Goal: Task Accomplishment & Management: Use online tool/utility

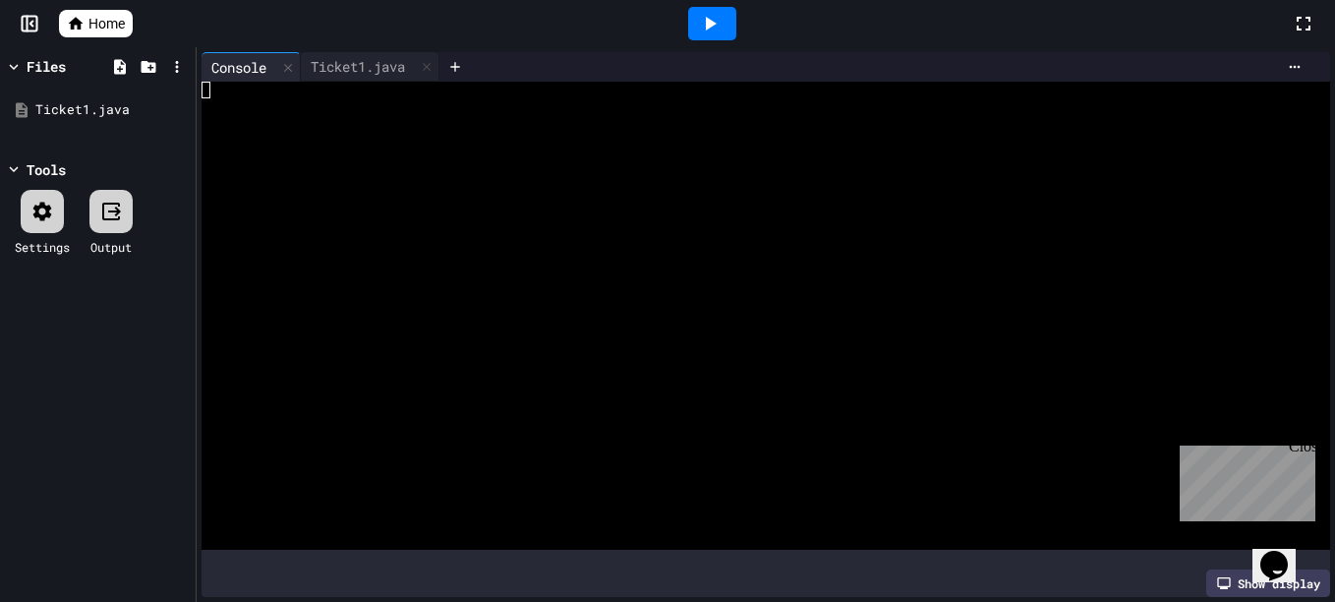
click at [708, 16] on icon at bounding box center [710, 24] width 24 height 24
click at [361, 68] on div "Ticket1.java" at bounding box center [358, 66] width 114 height 21
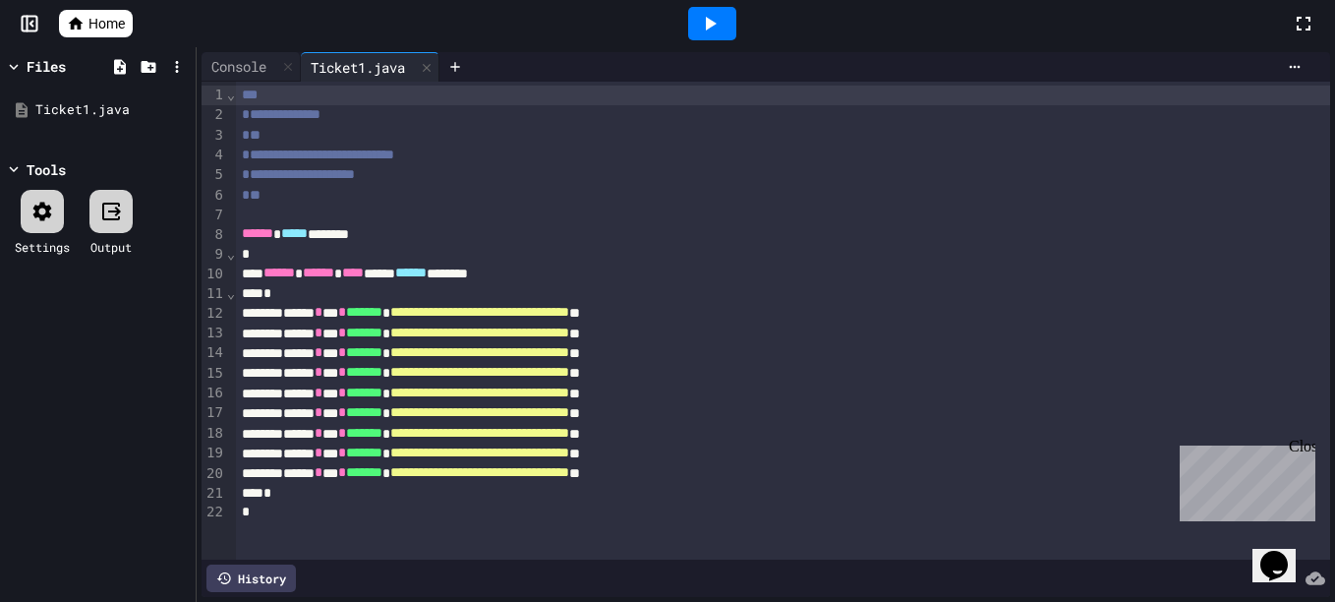
click at [1304, 448] on div "Close" at bounding box center [1301, 449] width 25 height 25
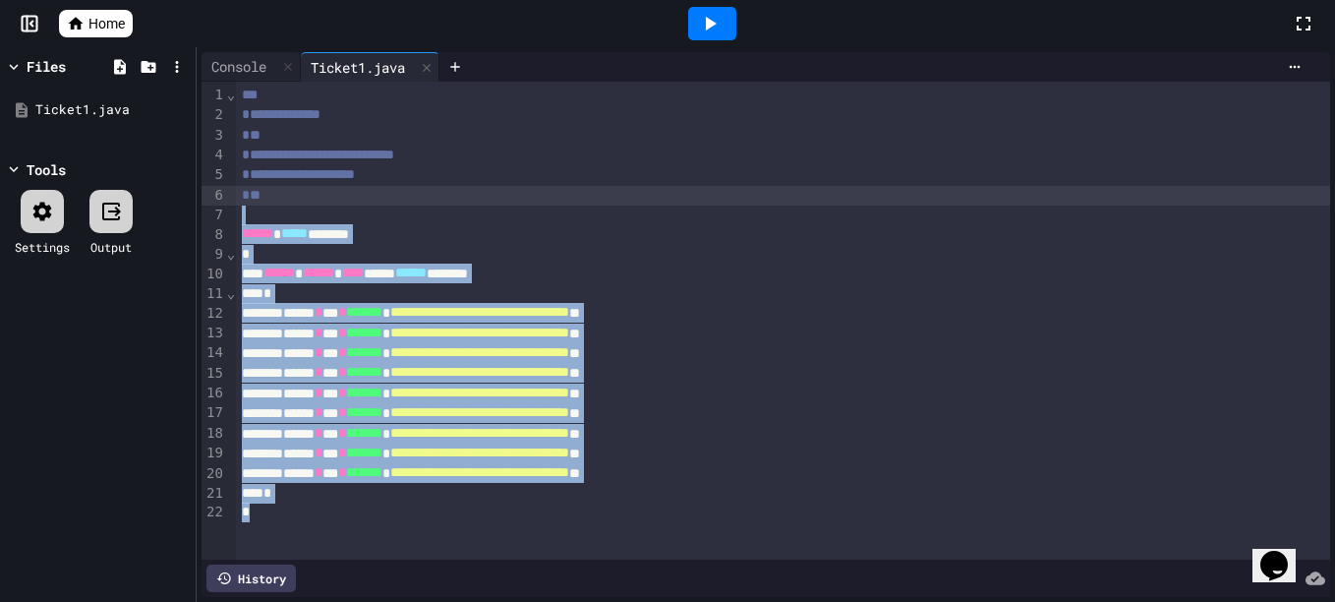
drag, startPoint x: 261, startPoint y: 519, endPoint x: 285, endPoint y: 198, distance: 322.3
click at [285, 198] on div "**********" at bounding box center [783, 321] width 1094 height 478
click at [431, 76] on div at bounding box center [427, 67] width 24 height 29
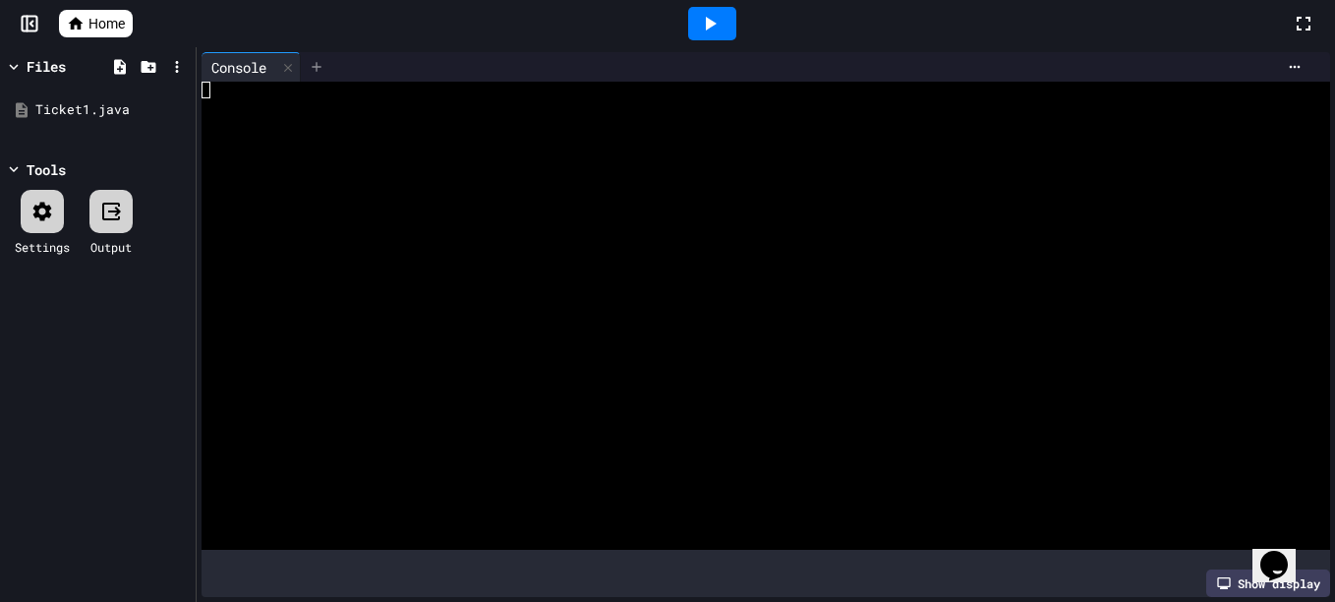
click at [329, 78] on div at bounding box center [316, 66] width 31 height 29
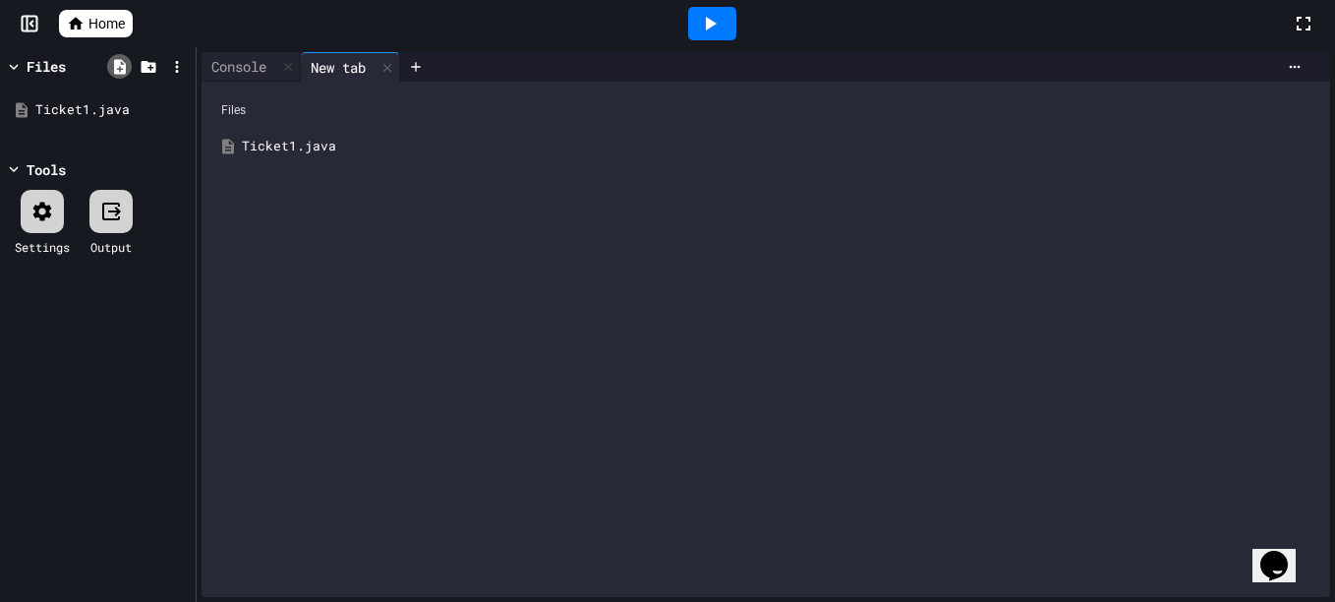
click at [120, 69] on icon at bounding box center [120, 67] width 18 height 18
click at [170, 112] on icon at bounding box center [178, 110] width 18 height 18
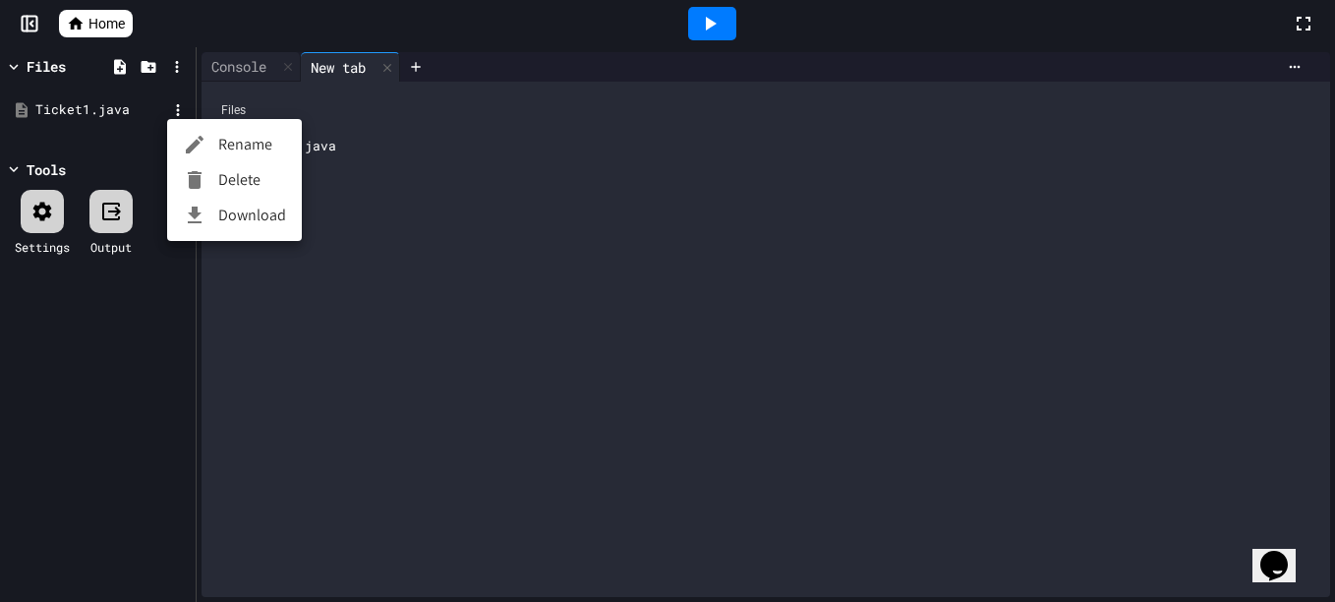
click at [220, 183] on li "Delete" at bounding box center [234, 179] width 135 height 35
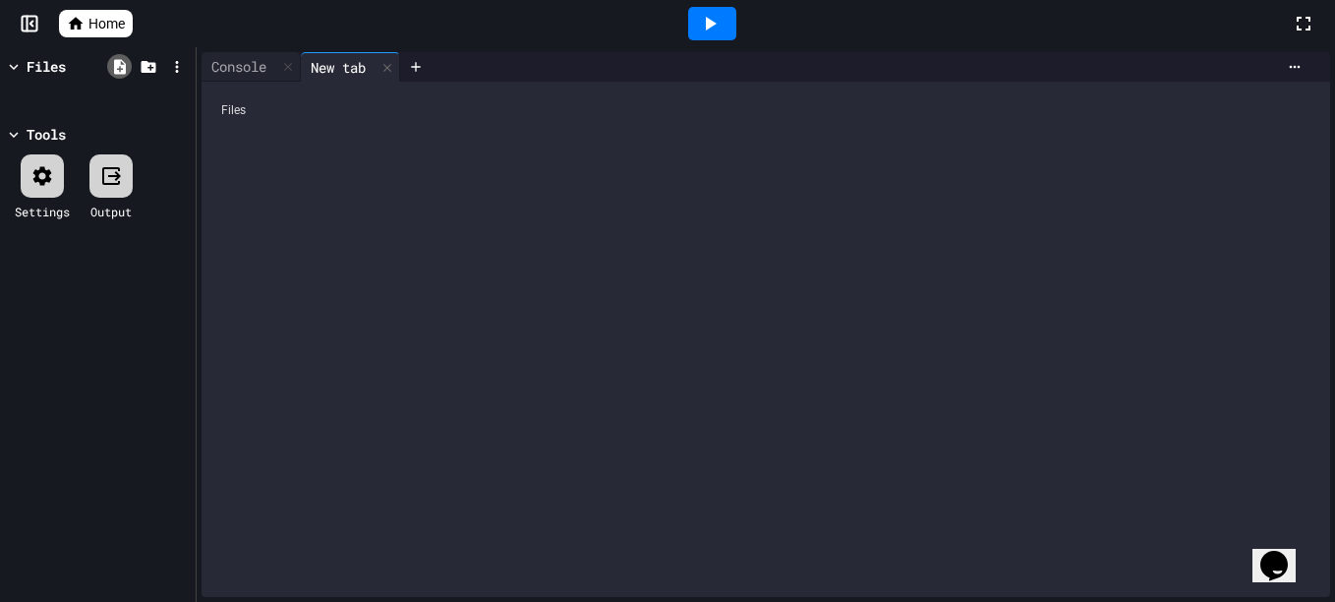
click at [122, 75] on icon at bounding box center [120, 67] width 18 height 18
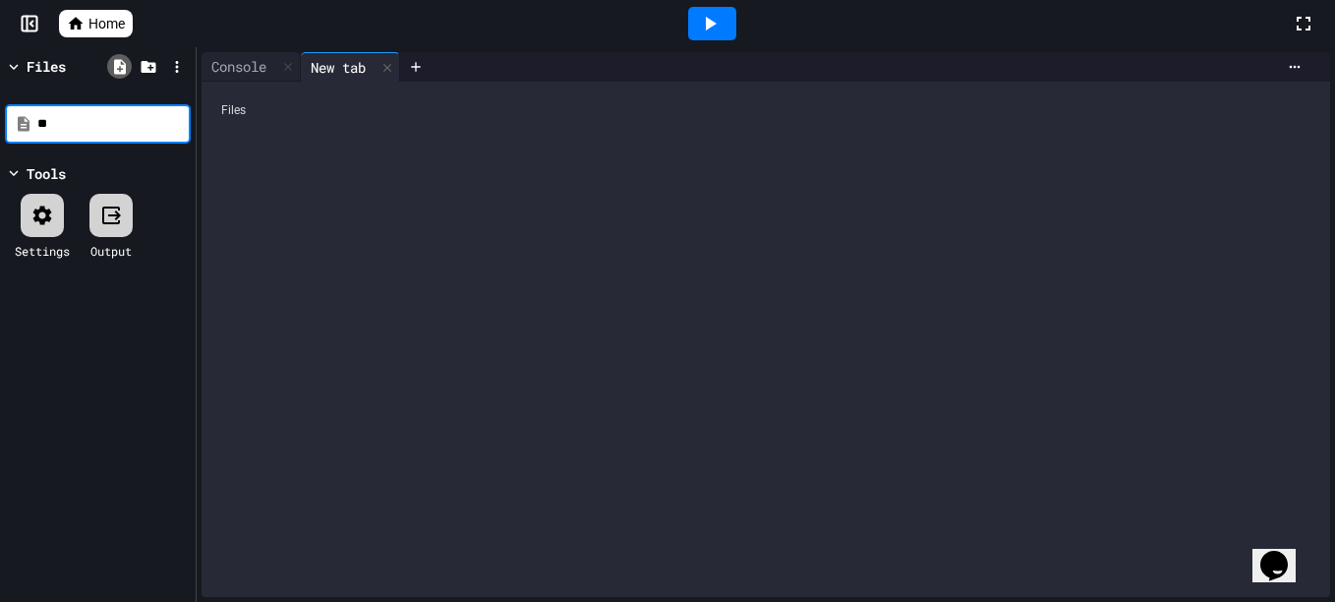
type input "*"
type input "**********"
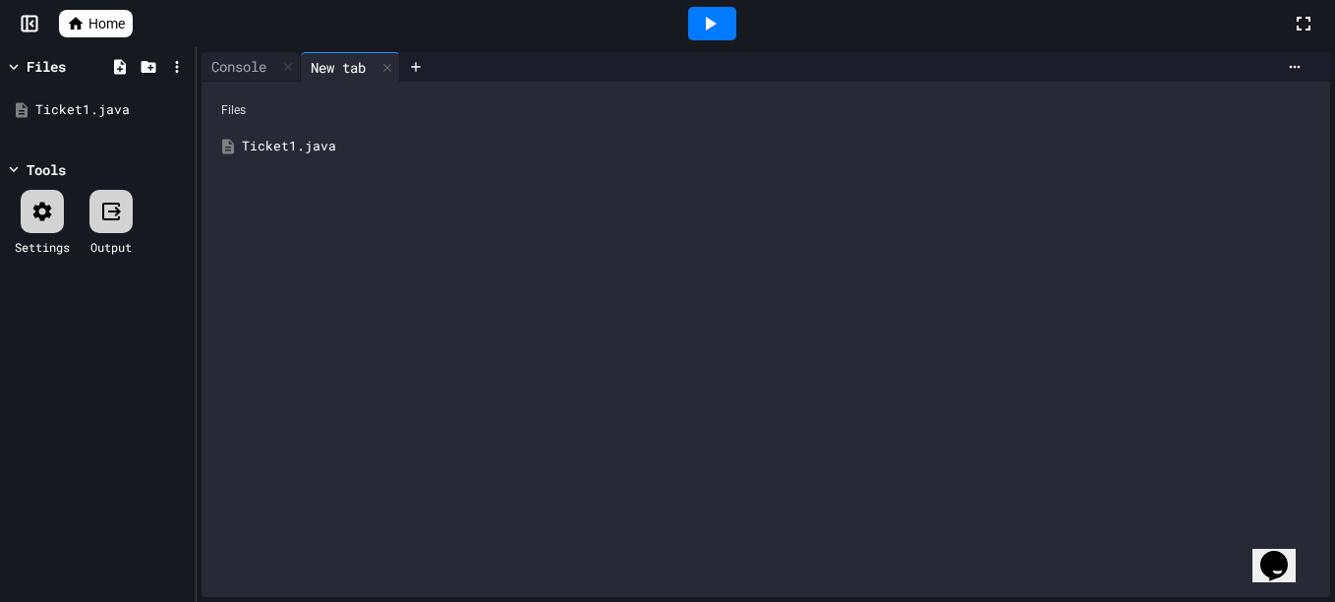
click at [271, 154] on div "Ticket1.java" at bounding box center [780, 147] width 1076 height 20
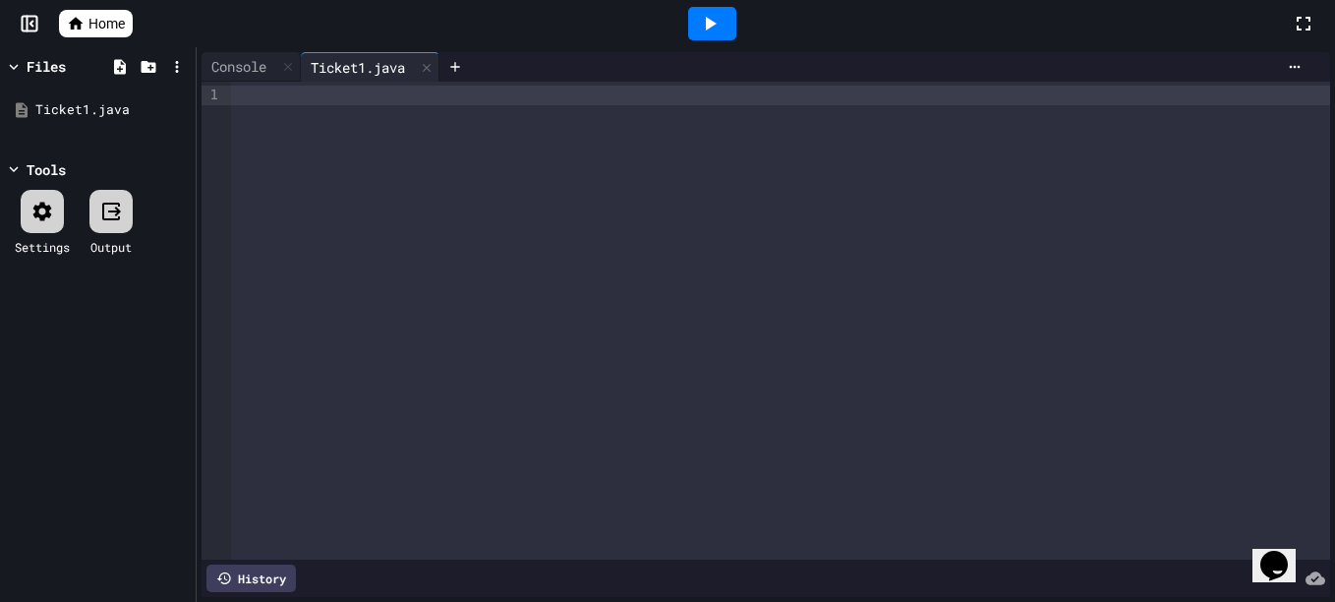
click at [372, 190] on div at bounding box center [780, 321] width 1099 height 478
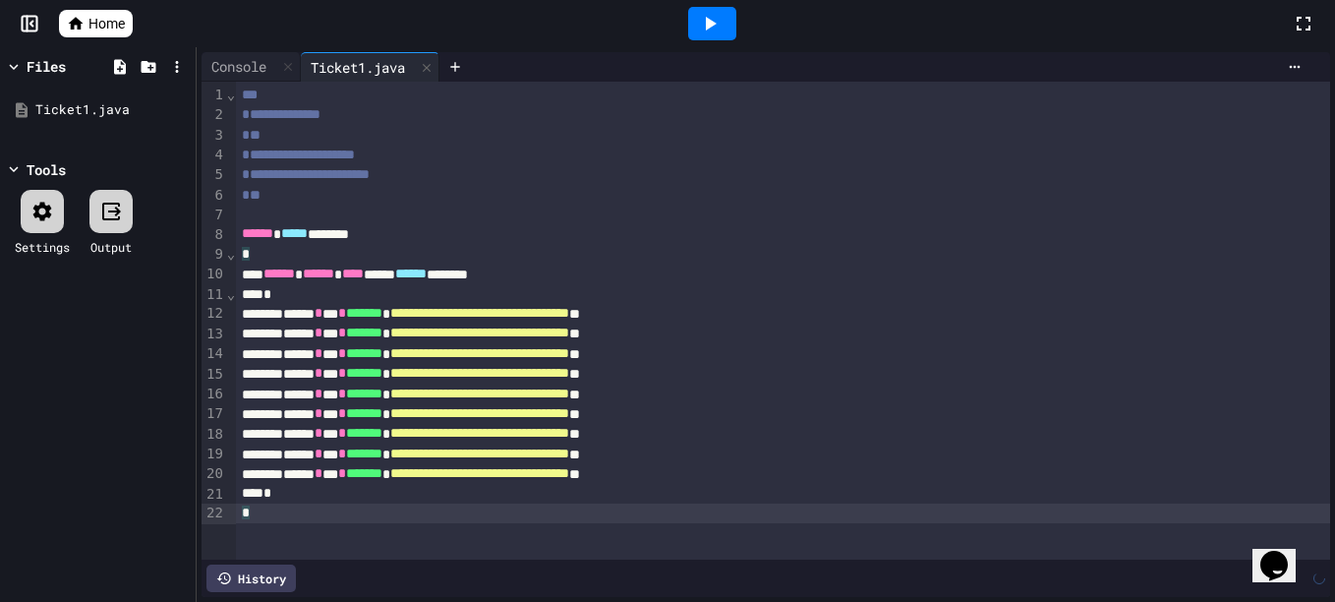
click at [414, 152] on div "**********" at bounding box center [783, 155] width 1094 height 20
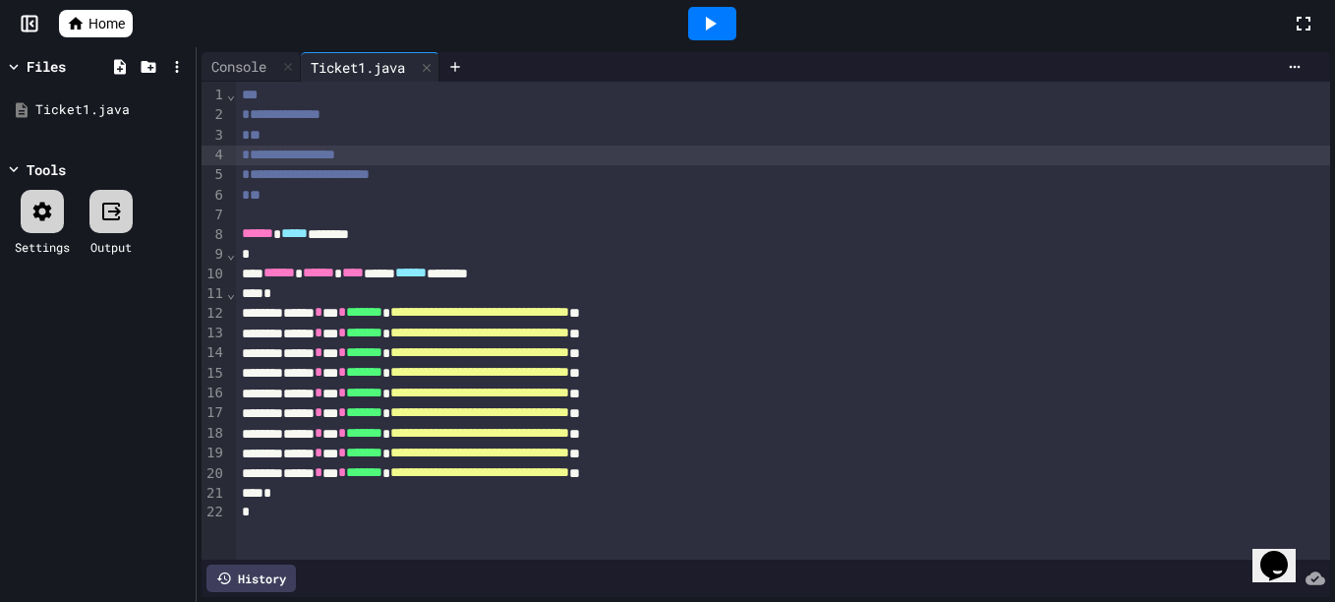
click at [717, 15] on icon at bounding box center [710, 24] width 24 height 24
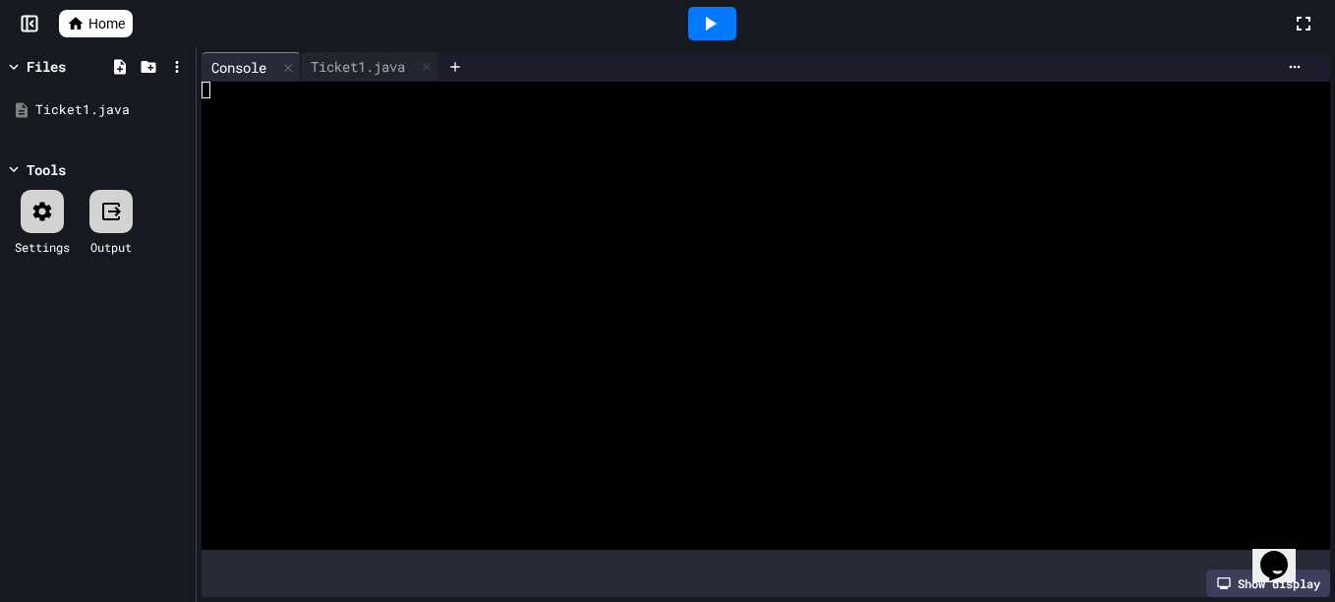
click at [120, 219] on icon at bounding box center [111, 211] width 18 height 18
click at [108, 206] on icon at bounding box center [111, 212] width 24 height 24
click at [726, 31] on div at bounding box center [712, 23] width 48 height 33
click at [373, 75] on div "Ticket1.java" at bounding box center [358, 66] width 114 height 21
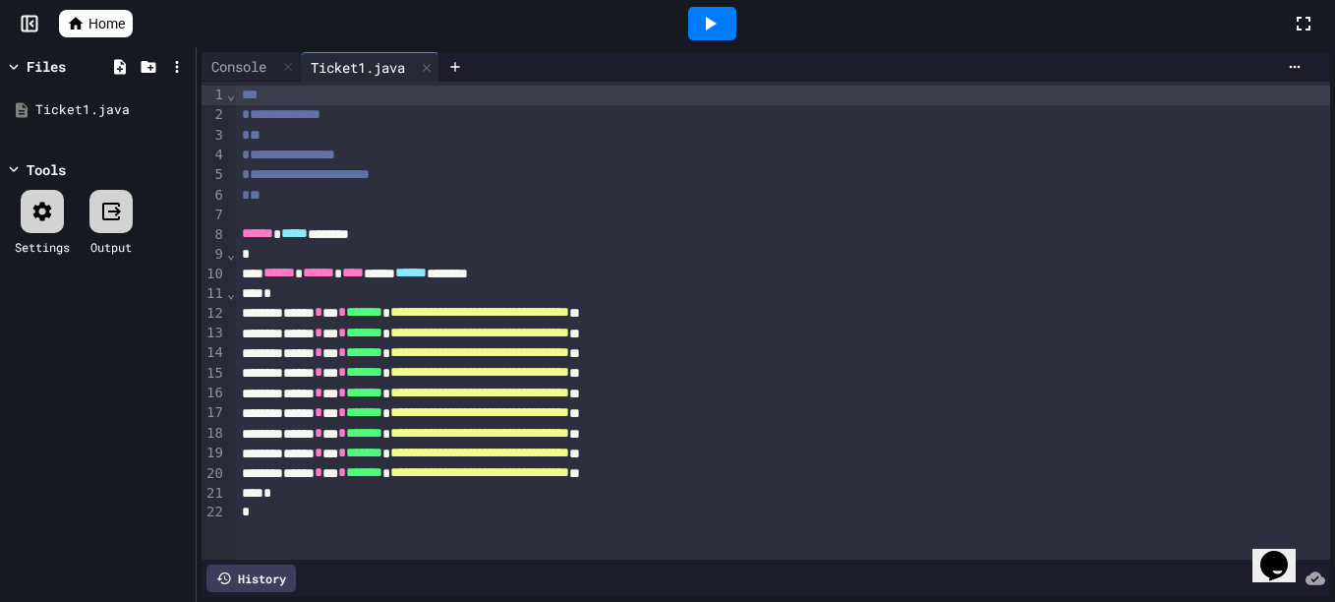
click at [720, 31] on icon at bounding box center [710, 24] width 24 height 24
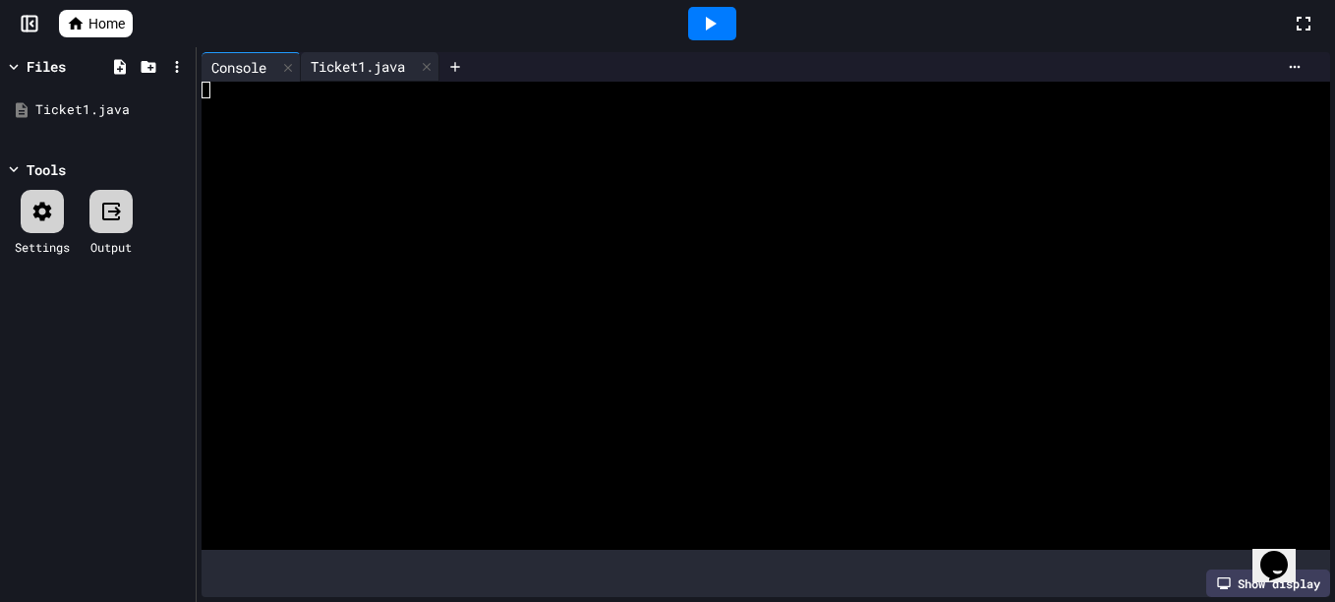
click at [368, 70] on div "Ticket1.java" at bounding box center [358, 66] width 114 height 21
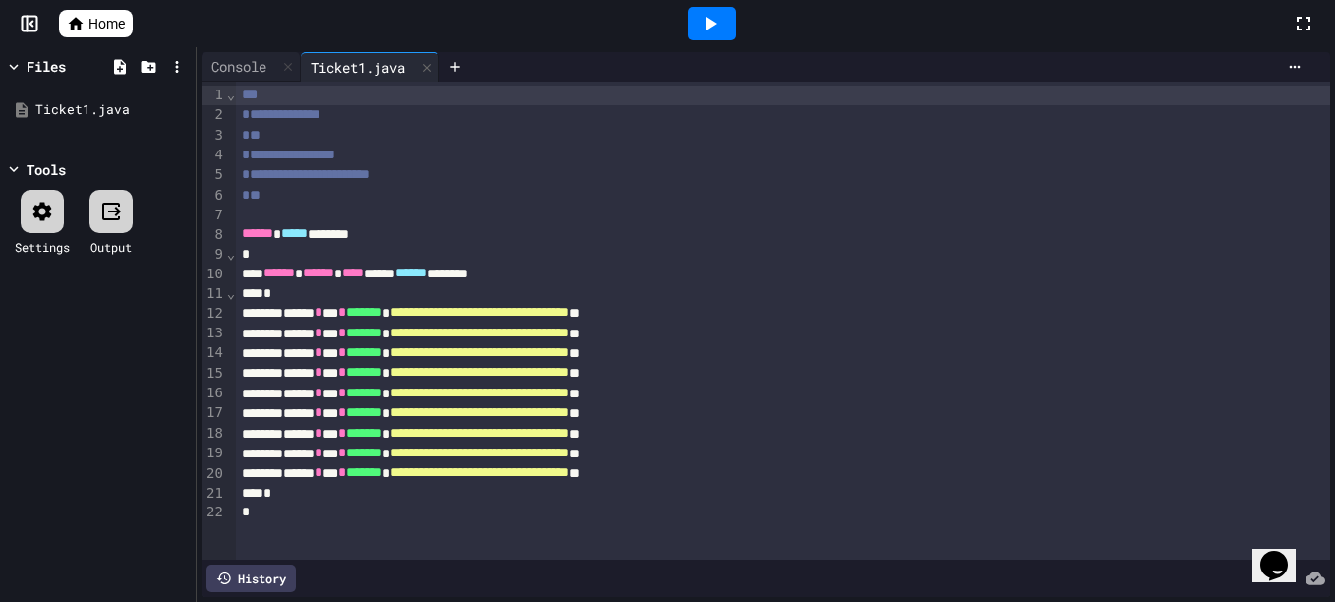
click at [412, 220] on div at bounding box center [783, 215] width 1094 height 20
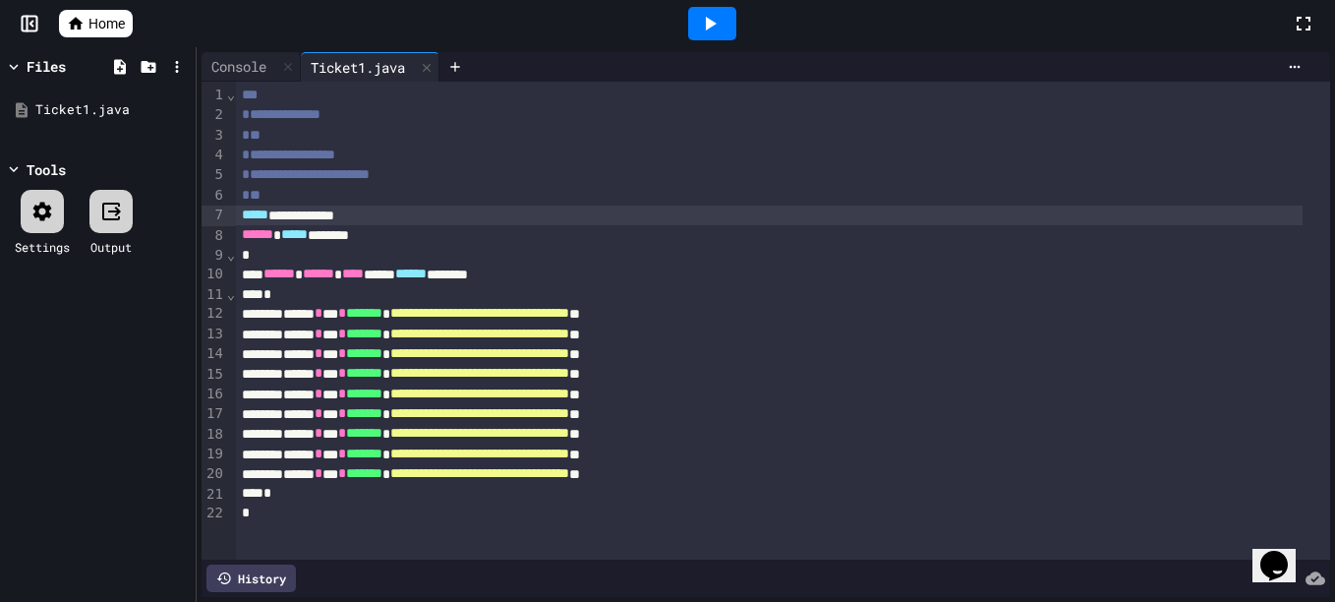
click at [701, 30] on icon at bounding box center [710, 24] width 24 height 24
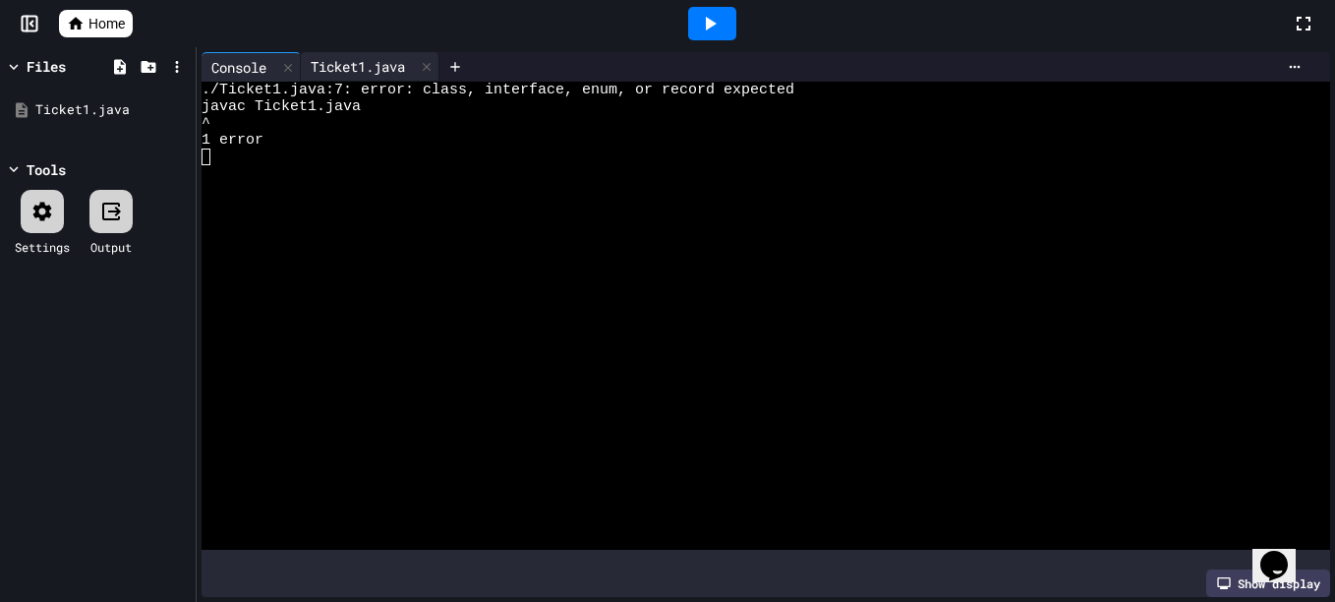
click at [349, 73] on div "Ticket1.java" at bounding box center [358, 66] width 114 height 21
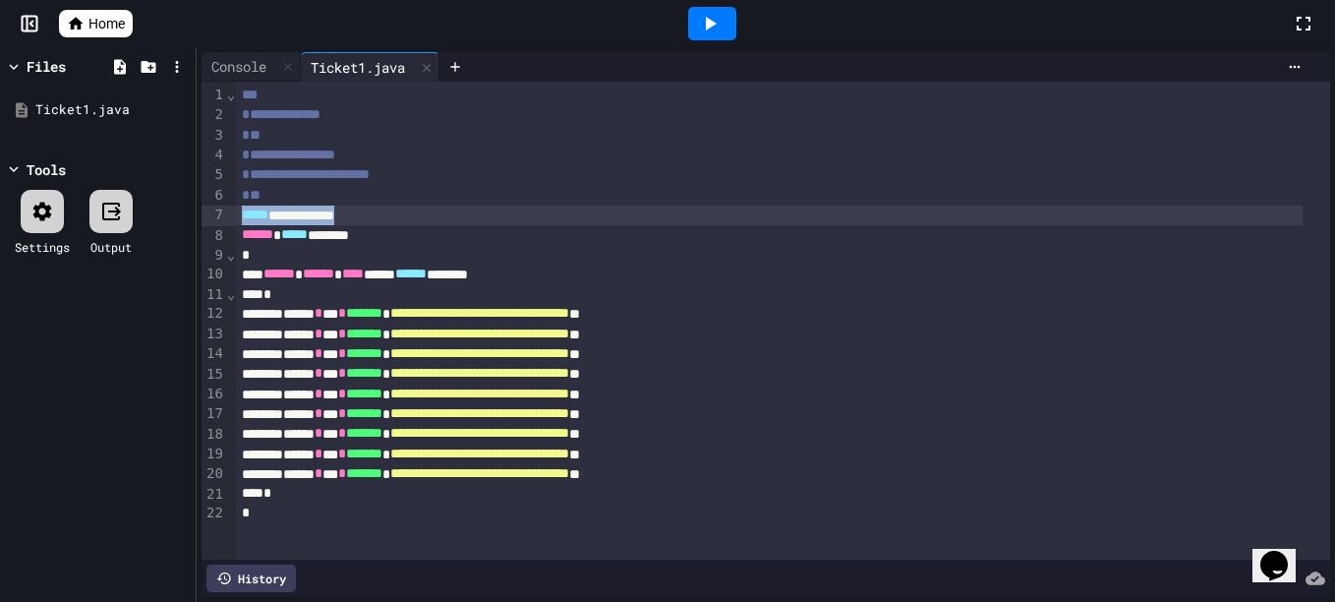
drag, startPoint x: 386, startPoint y: 216, endPoint x: 234, endPoint y: 215, distance: 152.4
click at [234, 215] on div "**********" at bounding box center [766, 321] width 1128 height 478
click at [726, 29] on div at bounding box center [712, 23] width 48 height 33
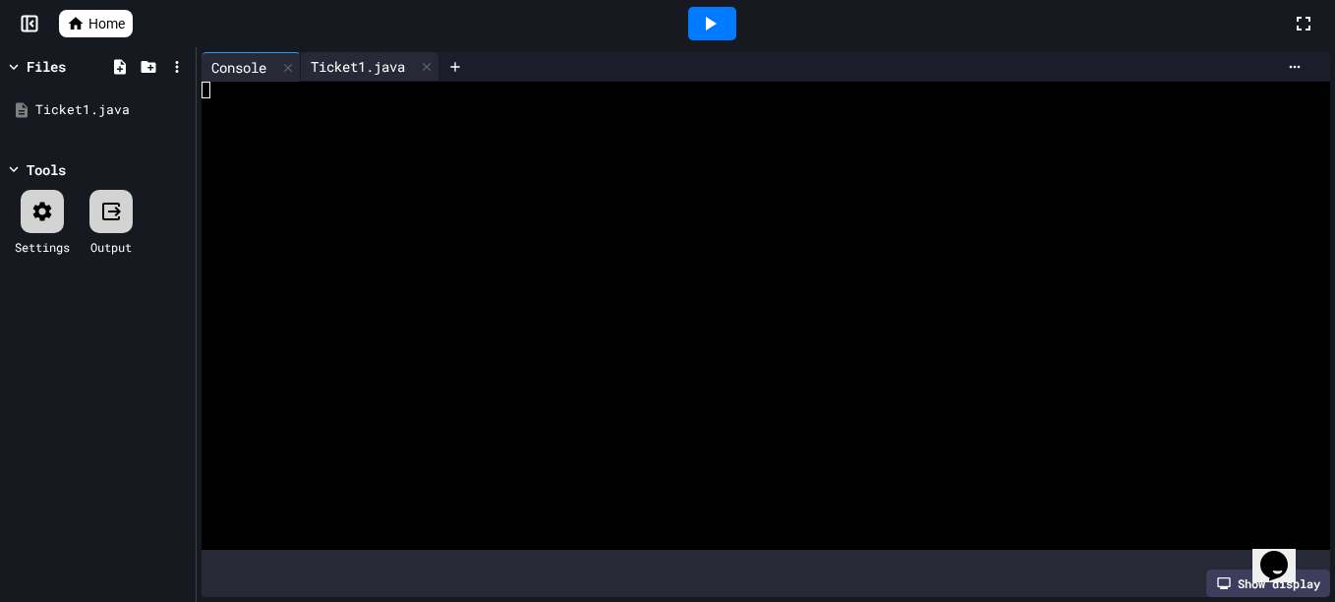
click at [365, 81] on div "Ticket1.java" at bounding box center [370, 66] width 139 height 29
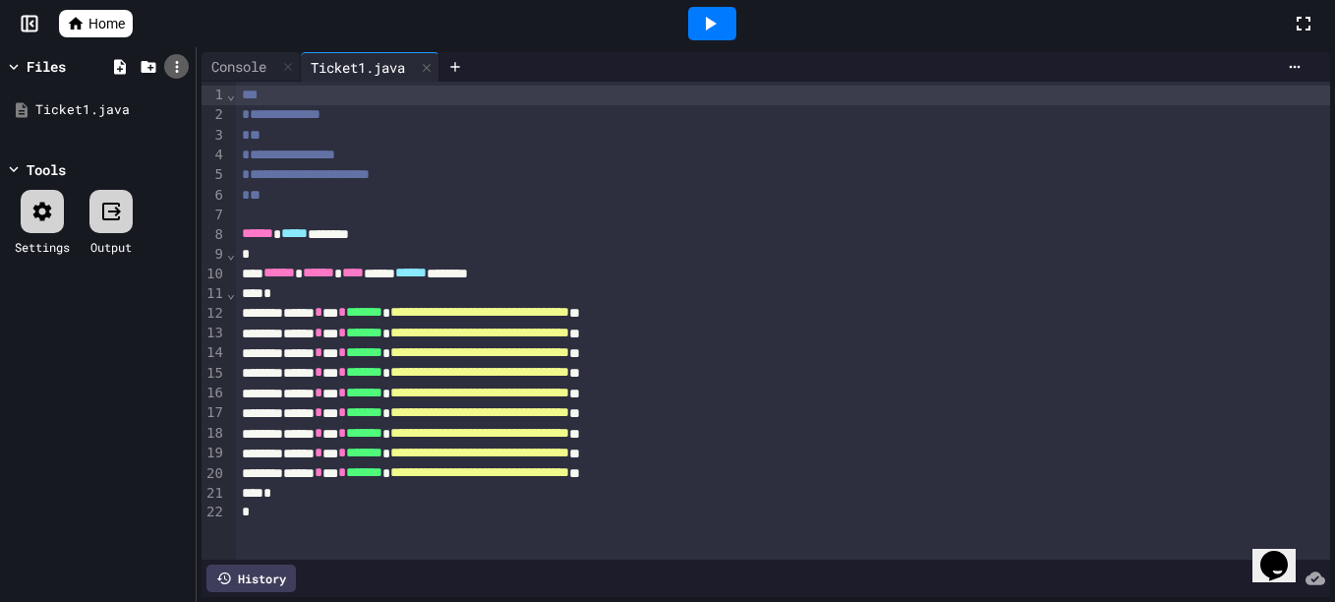
click at [181, 59] on icon at bounding box center [177, 67] width 18 height 18
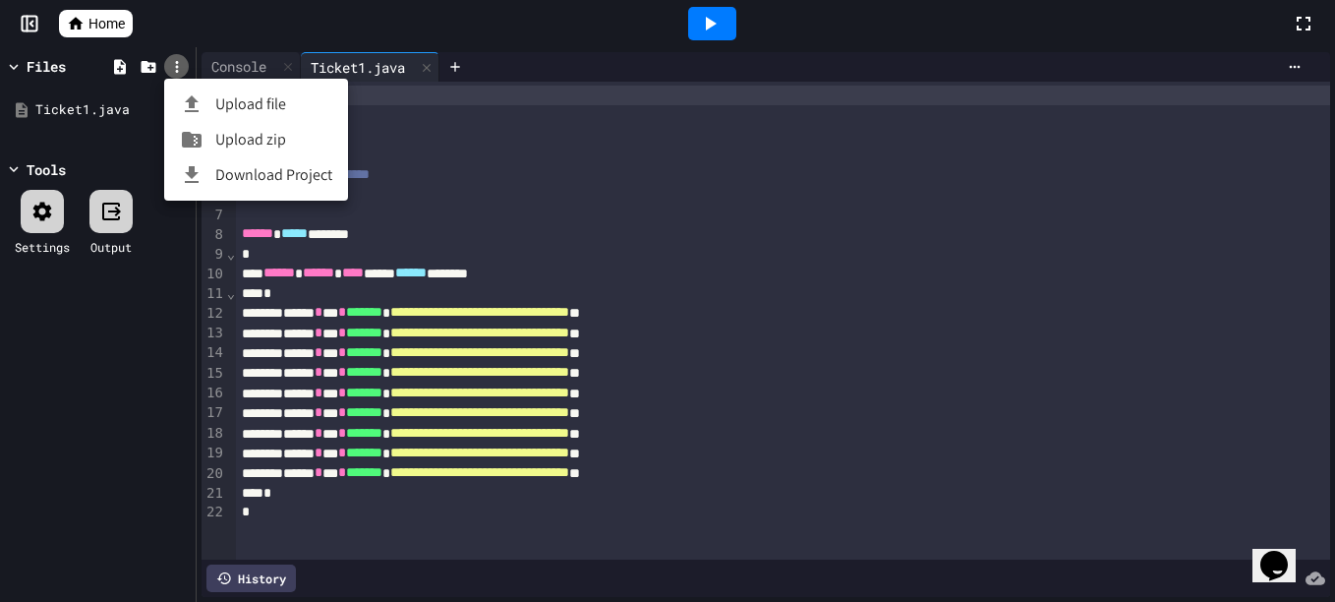
click at [181, 59] on div at bounding box center [667, 301] width 1335 height 602
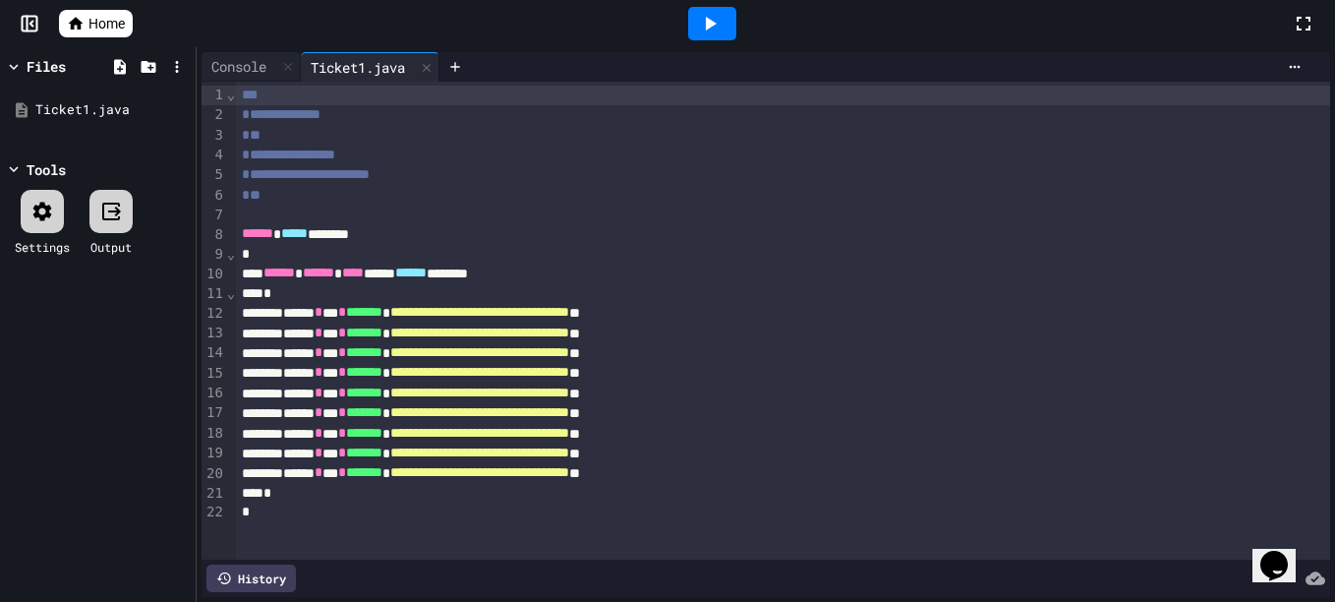
click at [35, 225] on div at bounding box center [42, 211] width 43 height 43
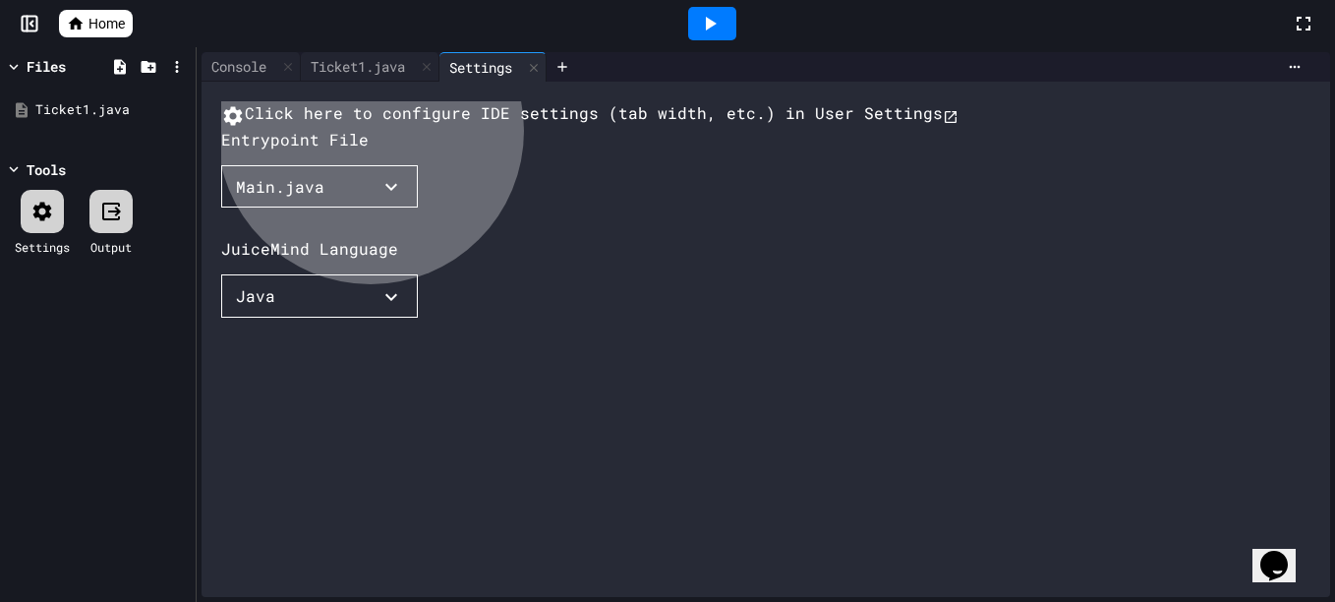
click at [372, 208] on button "Main.java" at bounding box center [319, 186] width 197 height 43
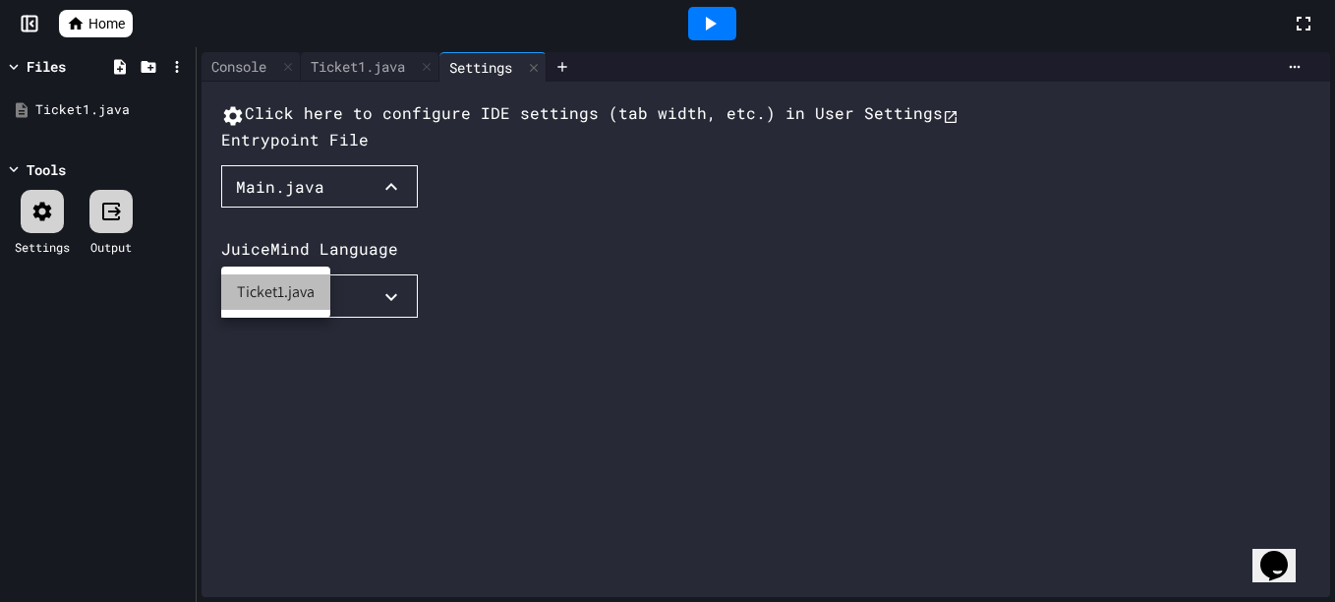
click at [282, 289] on li "Ticket1.java" at bounding box center [275, 291] width 109 height 35
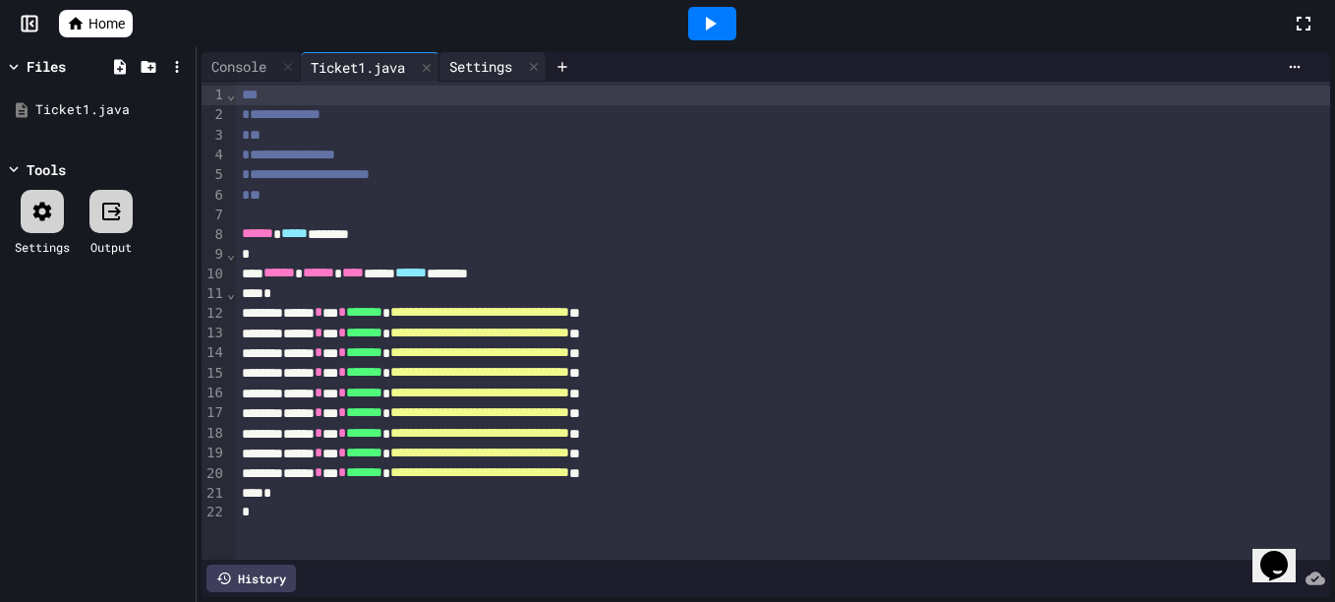
click at [478, 69] on div "Settings" at bounding box center [480, 66] width 83 height 21
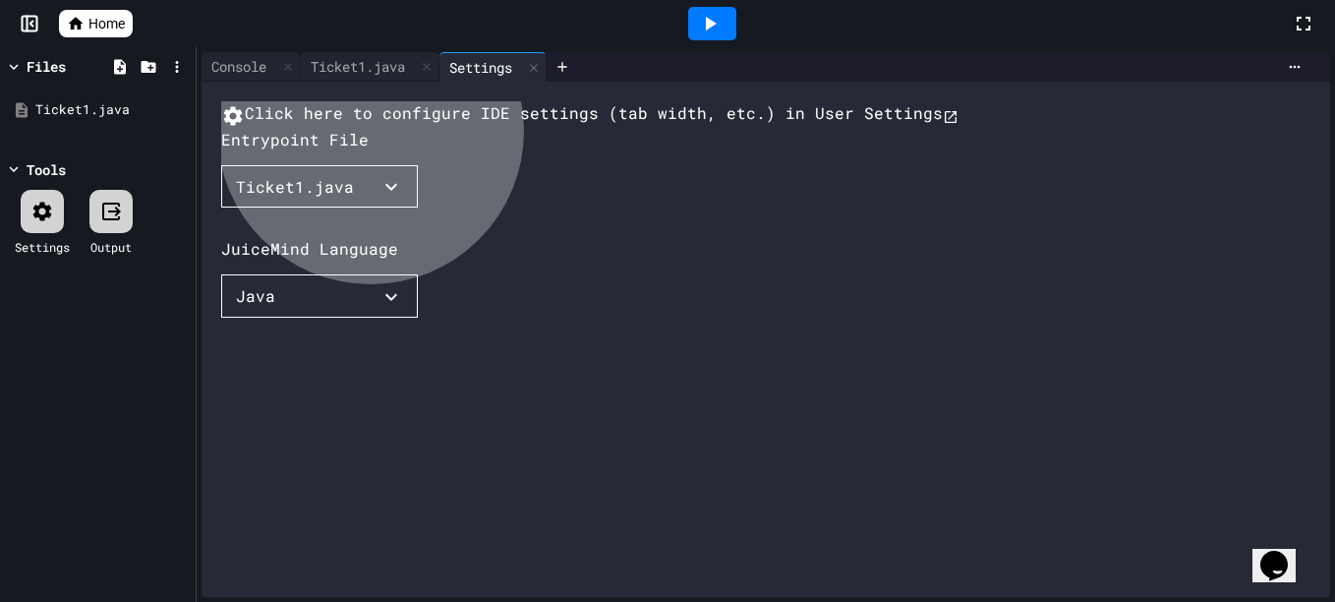
click at [372, 318] on button "Java" at bounding box center [319, 295] width 197 height 43
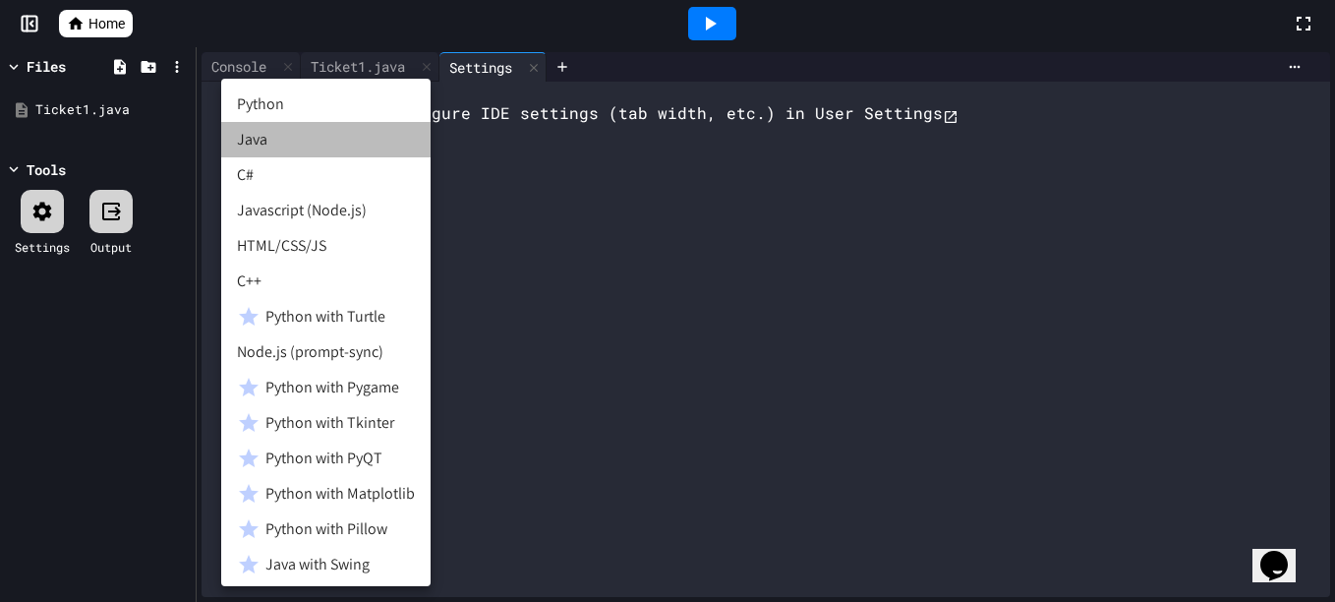
click at [339, 152] on li "Java" at bounding box center [325, 139] width 209 height 35
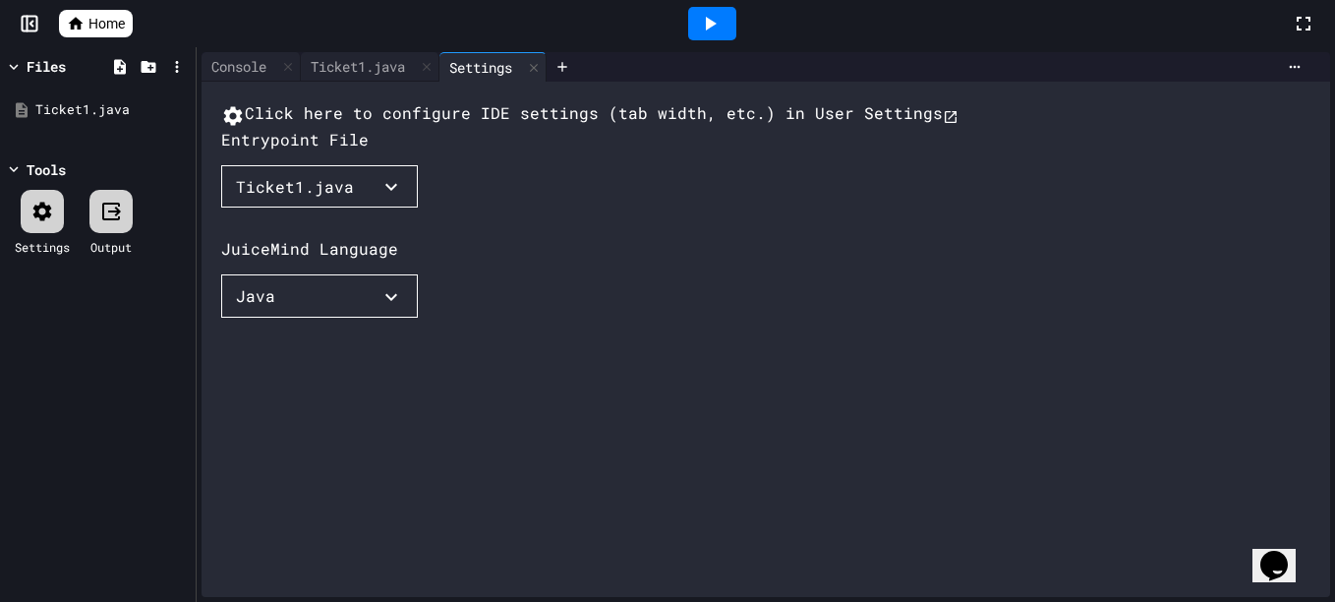
click at [467, 328] on div "Click here to configure IDE settings (tab width, etc.) in User Settings Entrypo…" at bounding box center [785, 358] width 1128 height 515
click at [377, 69] on div "Ticket1.java" at bounding box center [358, 66] width 114 height 21
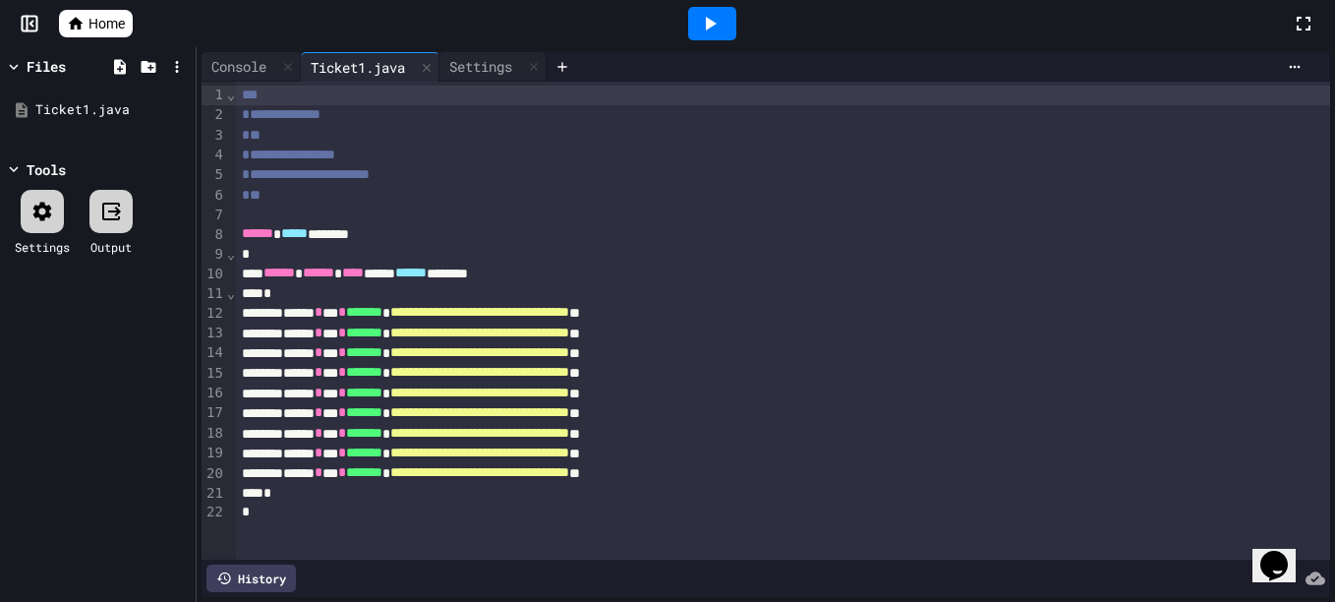
click at [704, 26] on icon at bounding box center [710, 24] width 24 height 24
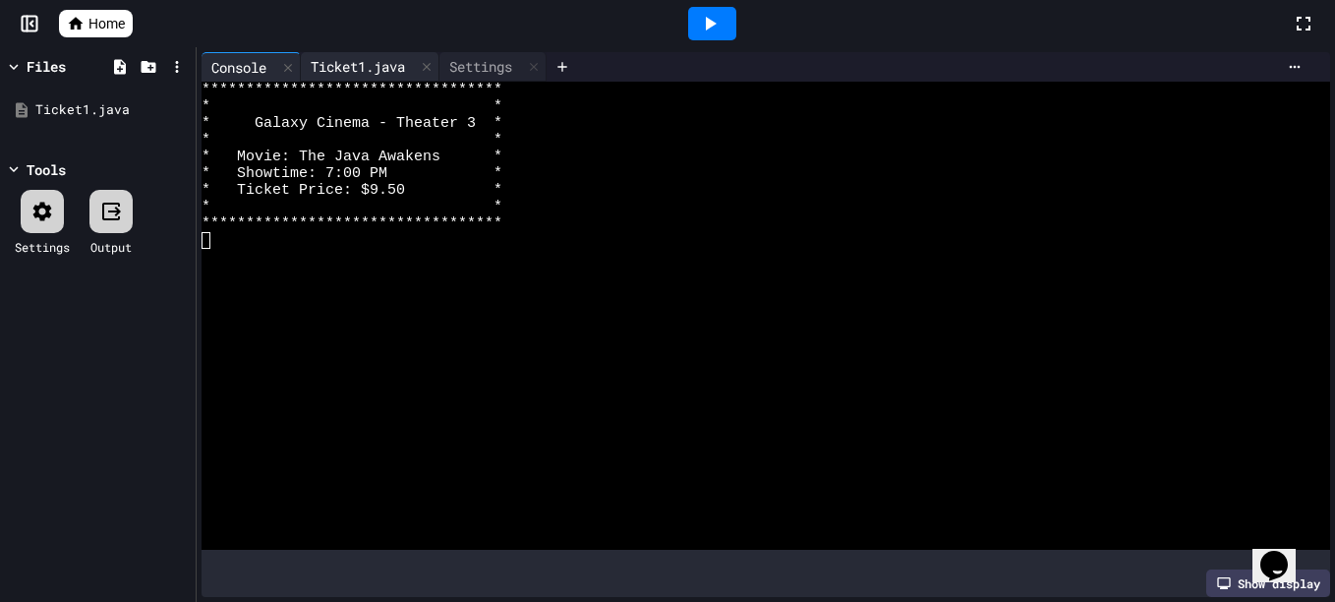
click at [341, 56] on div "Ticket1.java" at bounding box center [358, 66] width 114 height 21
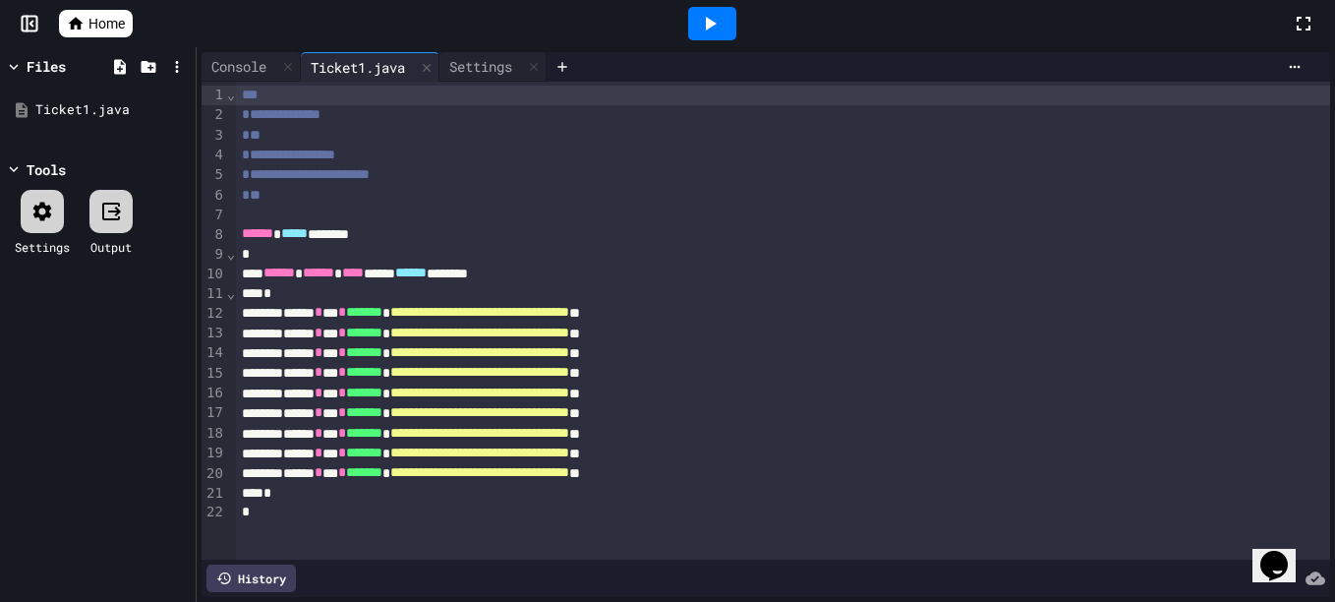
click at [399, 157] on div "**********" at bounding box center [783, 155] width 1094 height 20
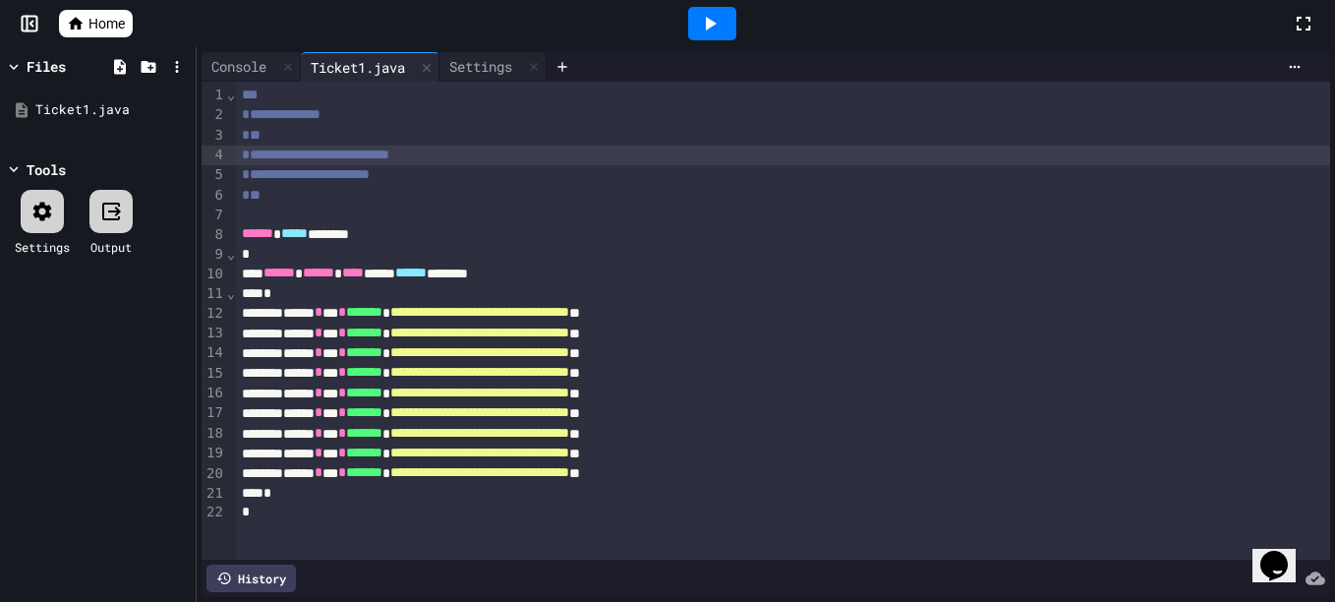
click at [445, 181] on div "**********" at bounding box center [783, 175] width 1094 height 20
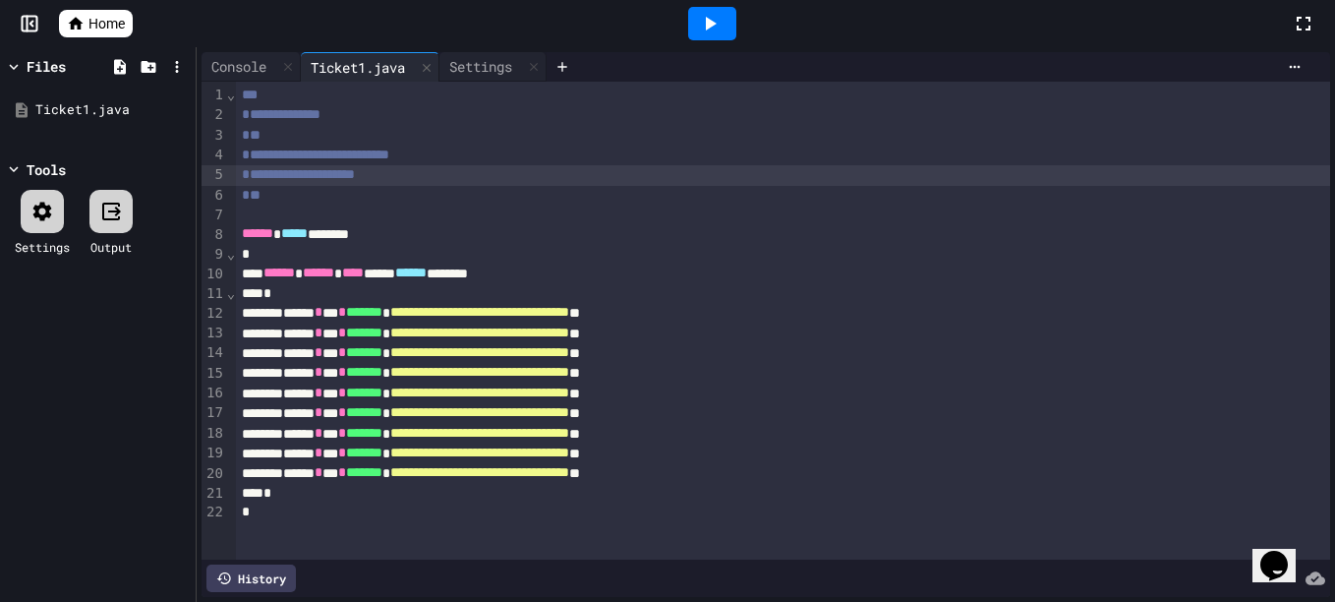
click at [721, 30] on icon at bounding box center [710, 24] width 24 height 24
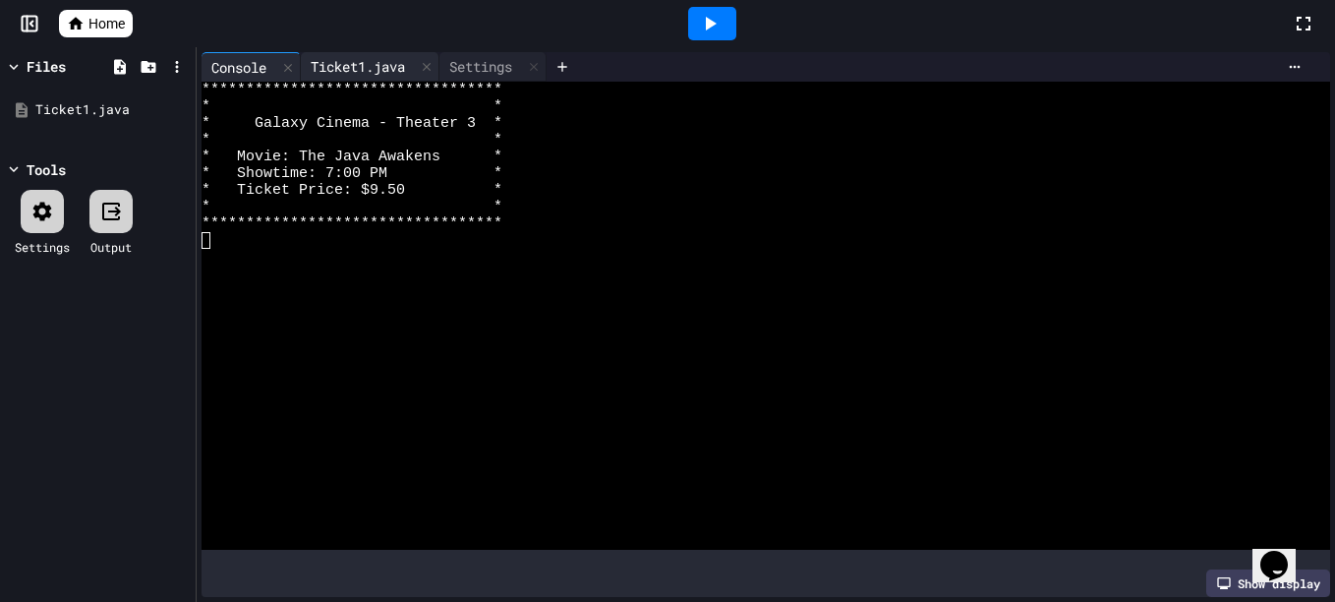
click at [355, 71] on div "Ticket1.java" at bounding box center [358, 66] width 114 height 21
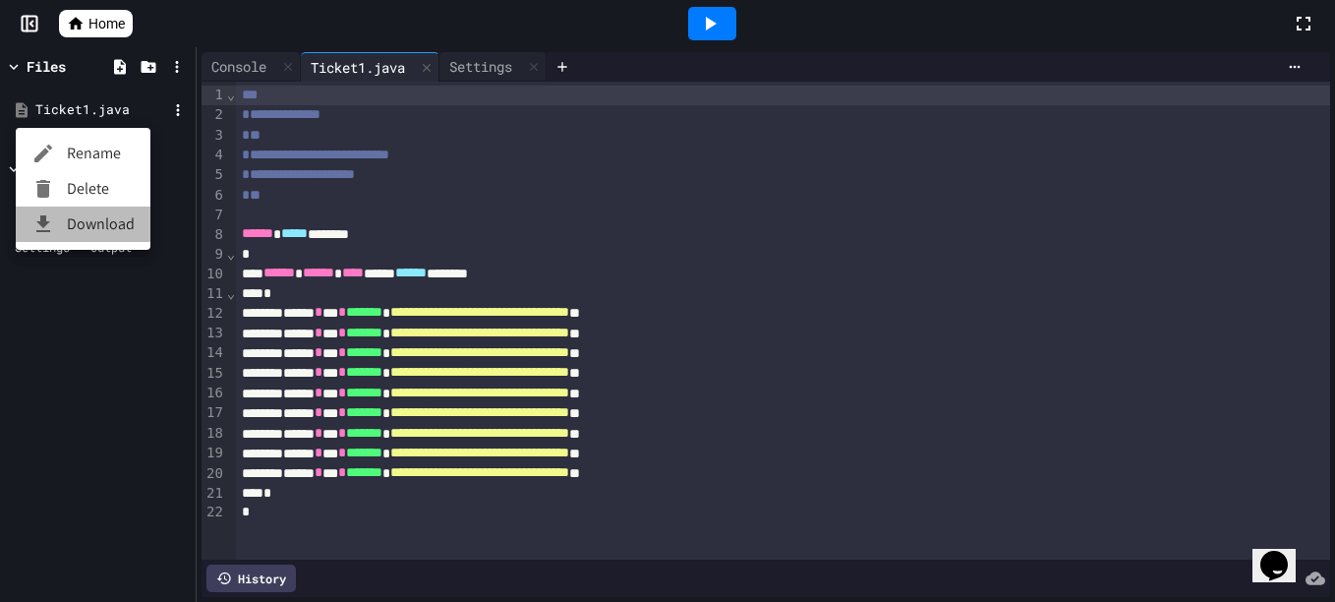
click at [91, 233] on li "Download" at bounding box center [83, 223] width 135 height 35
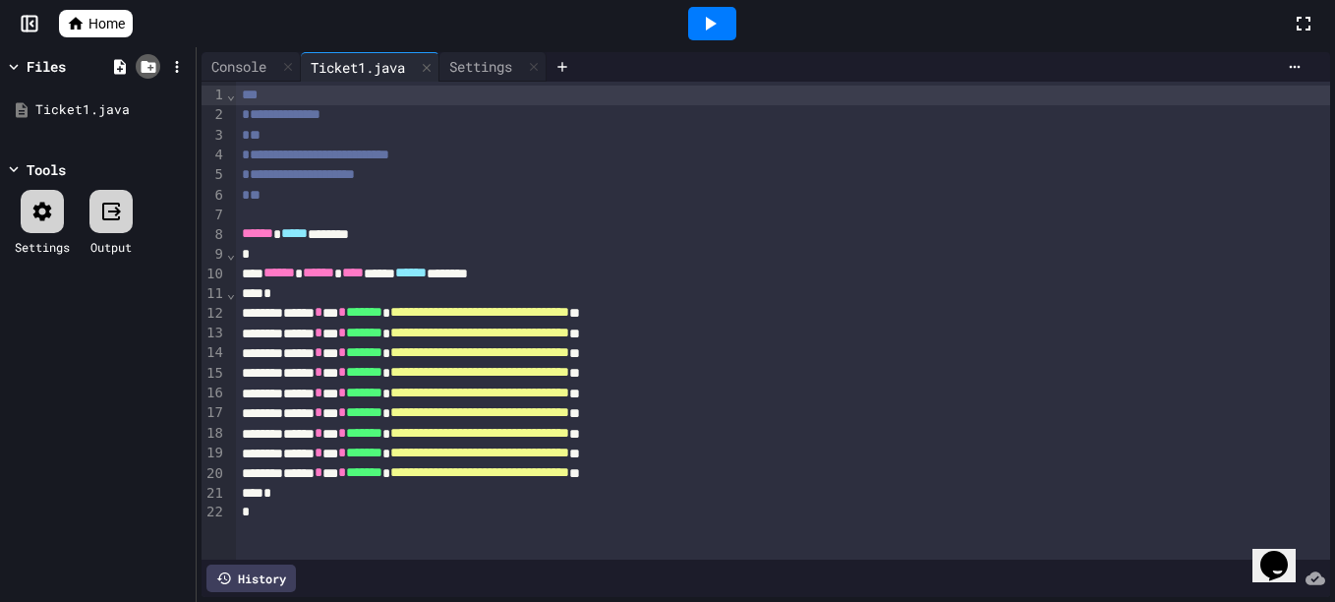
click at [146, 64] on icon at bounding box center [148, 67] width 15 height 12
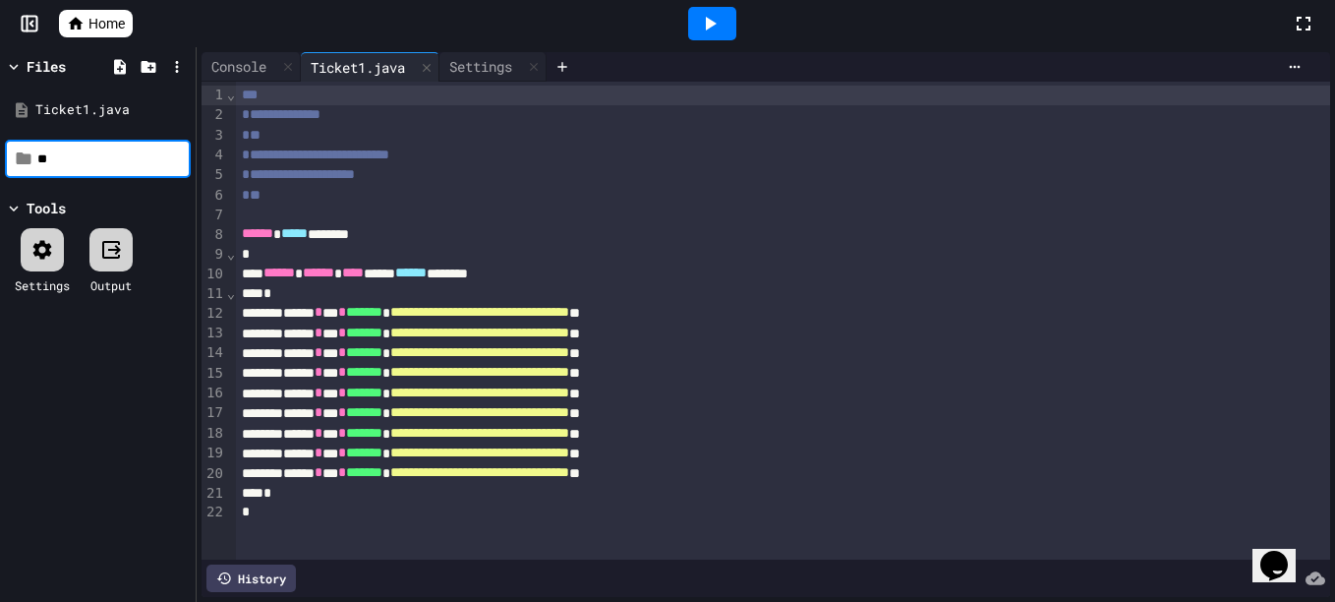
type input "*"
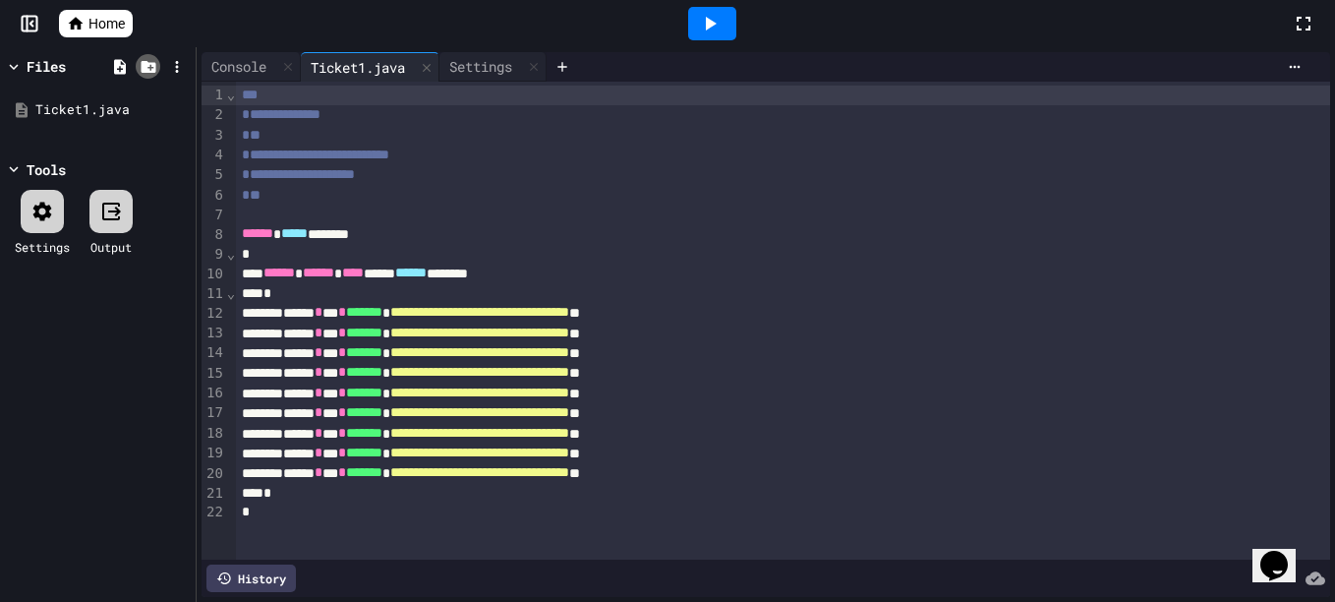
click at [149, 61] on icon at bounding box center [149, 67] width 18 height 18
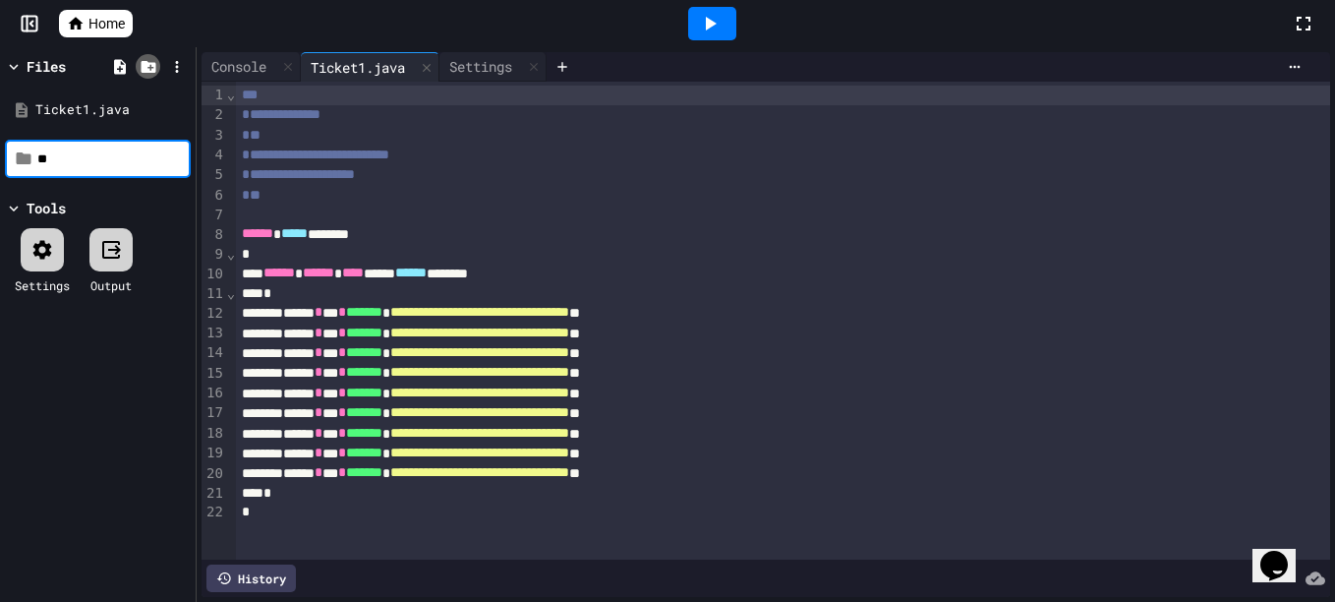
type input "*"
type input "********"
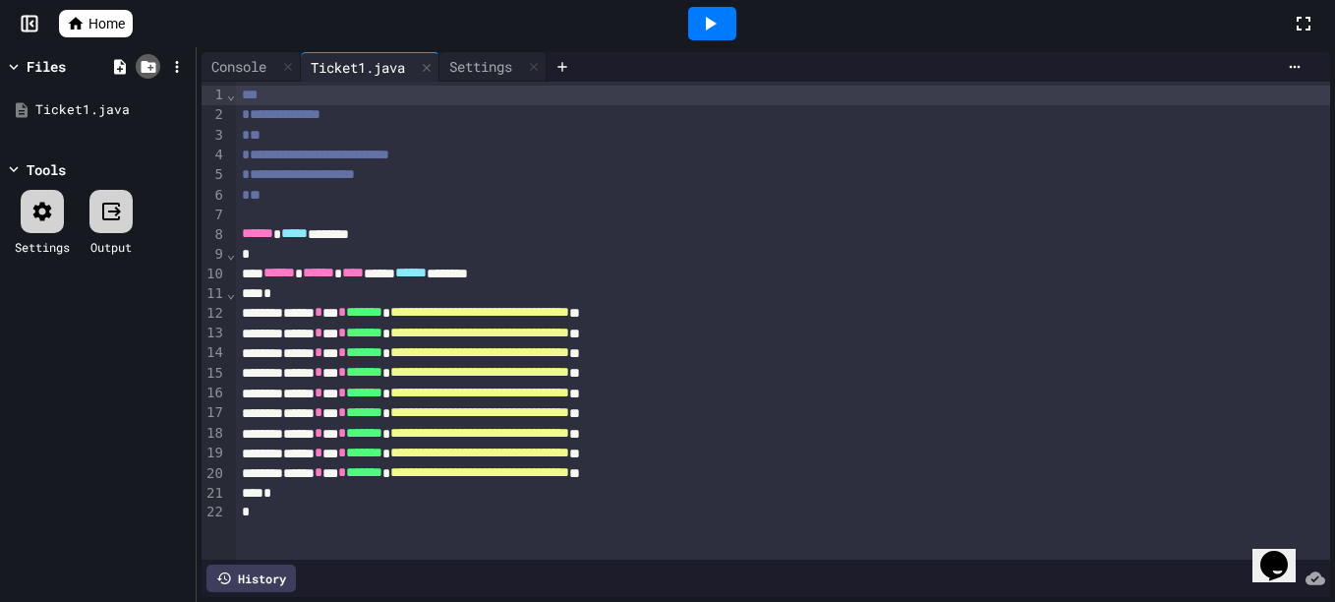
click at [144, 68] on icon at bounding box center [148, 67] width 15 height 12
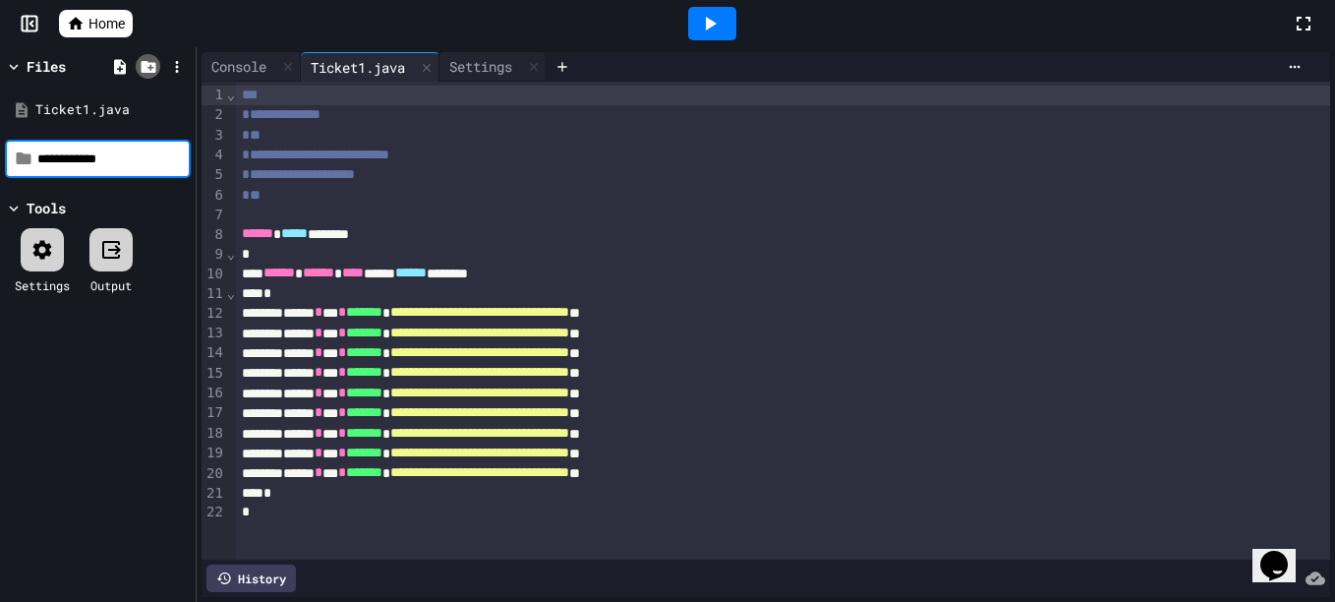
type input "**********"
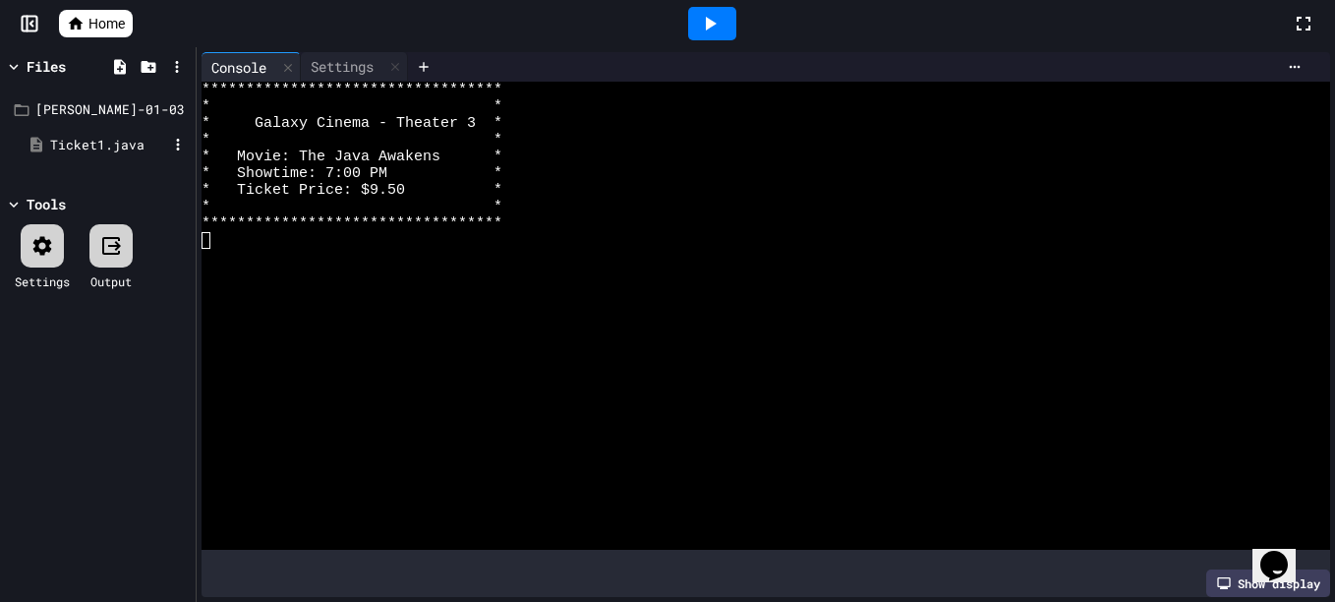
click at [87, 148] on div "Ticket1.java" at bounding box center [108, 146] width 117 height 20
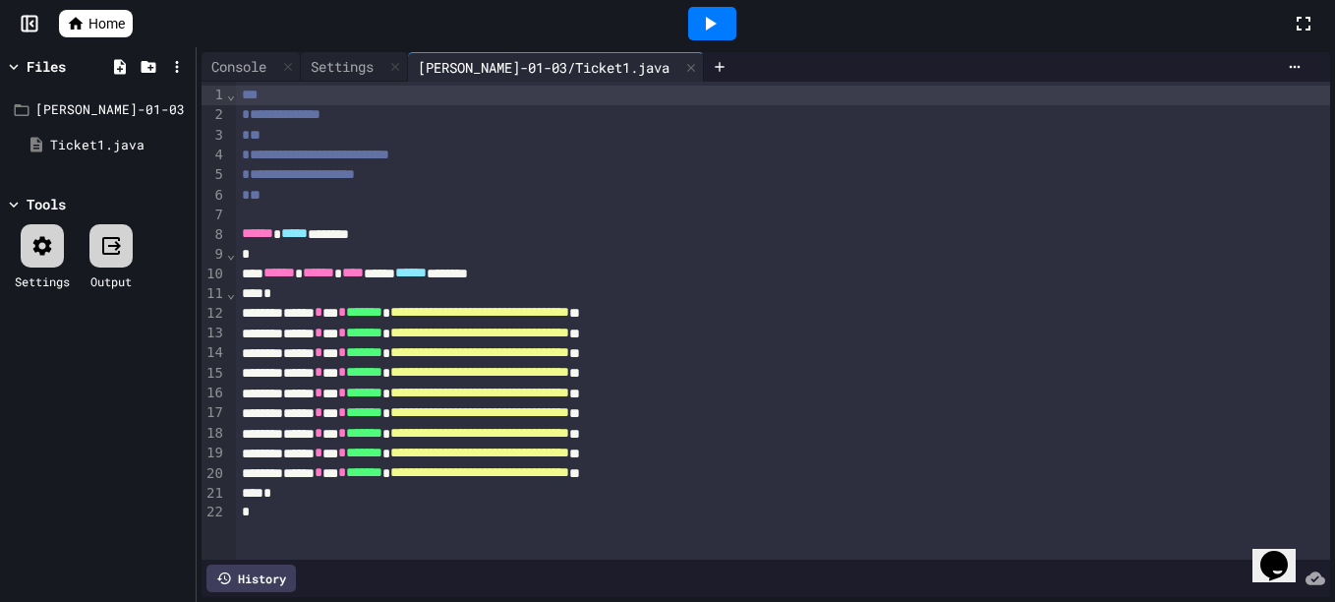
click at [714, 29] on icon at bounding box center [710, 24] width 24 height 24
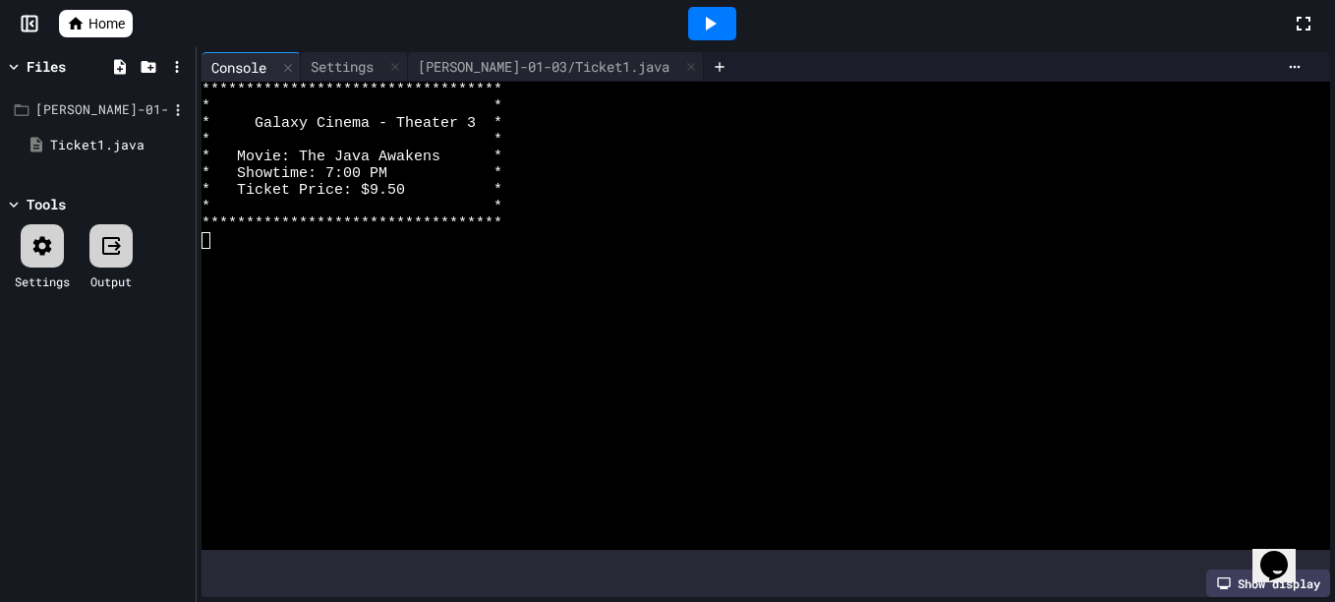
click at [60, 110] on div "[PERSON_NAME]-01-03" at bounding box center [101, 110] width 132 height 20
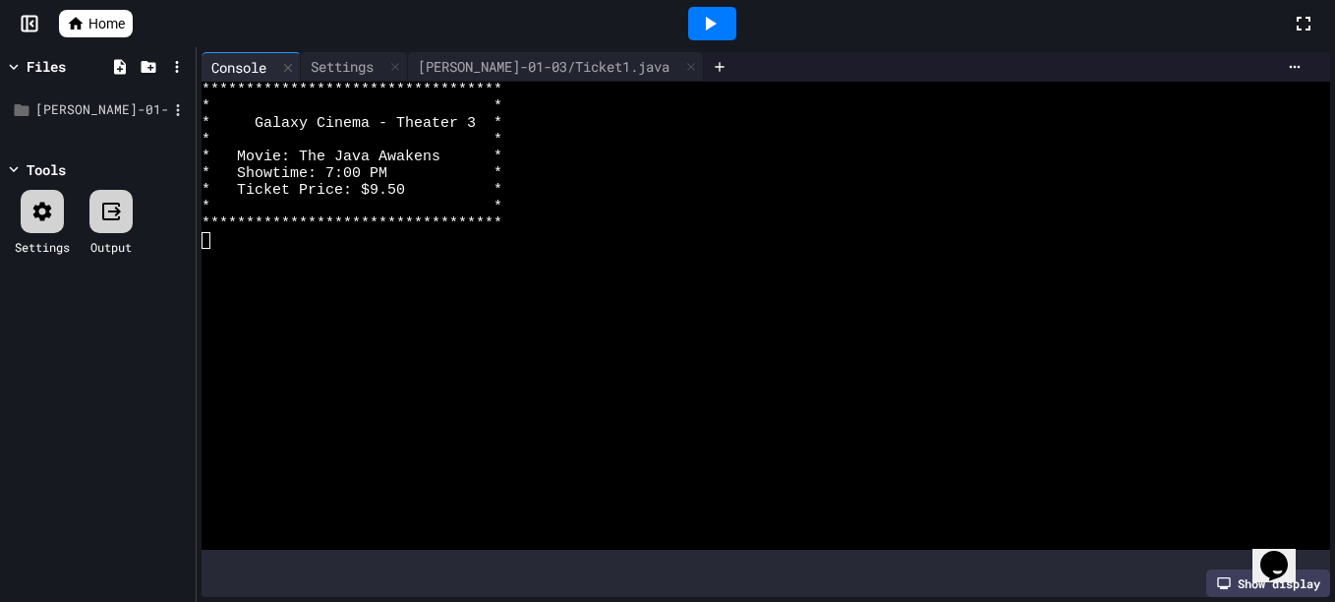
click at [60, 110] on div "[PERSON_NAME]-01-03" at bounding box center [101, 110] width 132 height 20
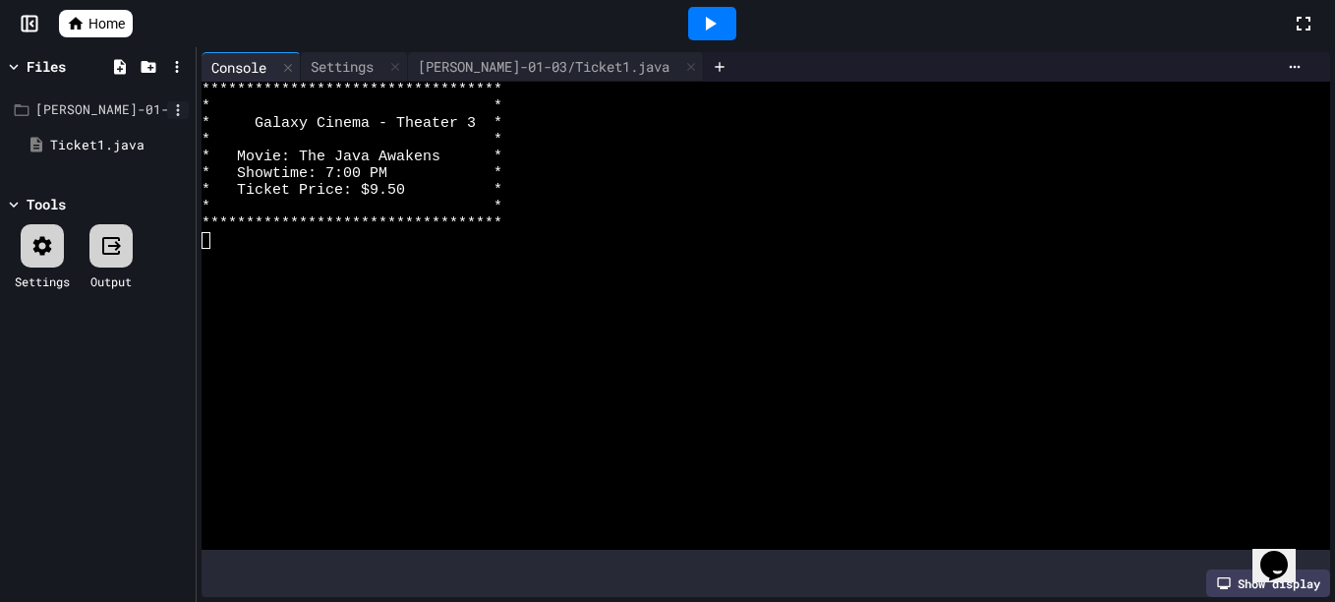
click at [182, 104] on icon at bounding box center [178, 110] width 18 height 18
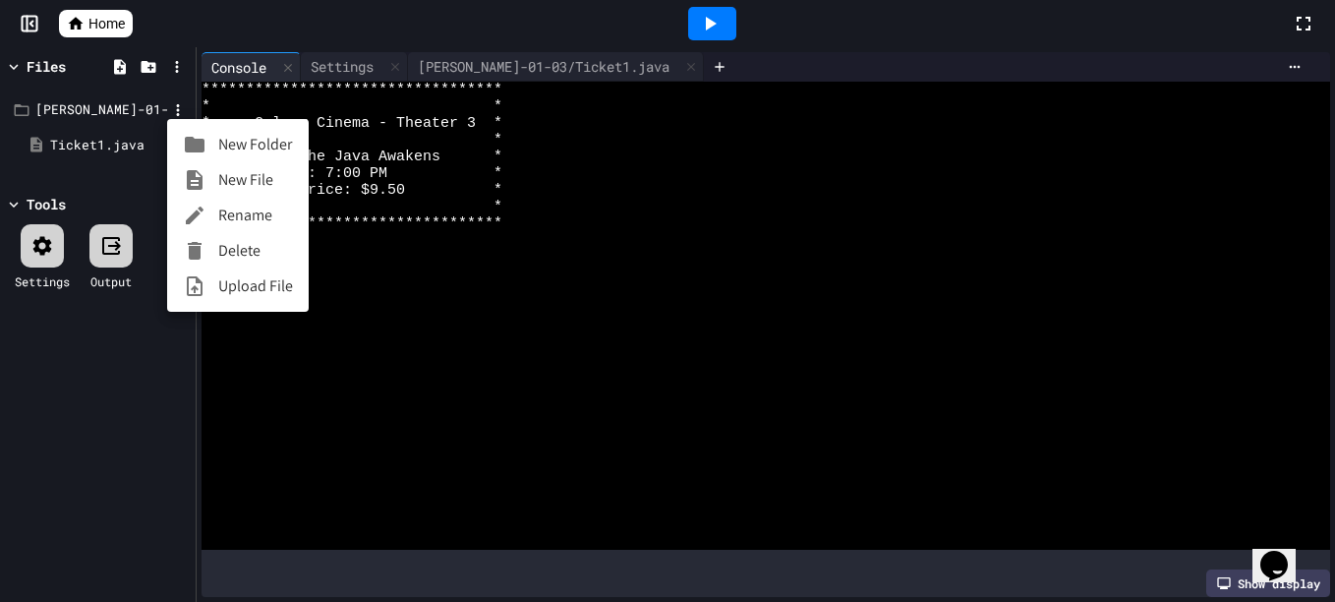
drag, startPoint x: 59, startPoint y: 107, endPoint x: 27, endPoint y: 109, distance: 32.5
click at [27, 109] on div at bounding box center [667, 301] width 1335 height 602
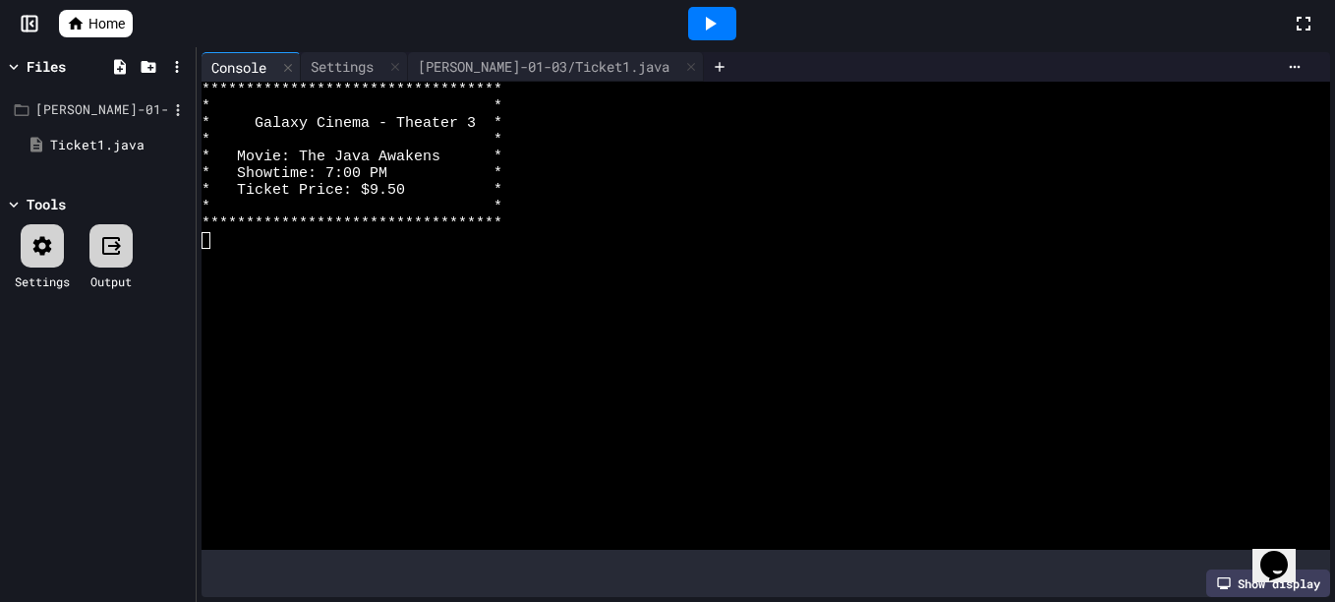
click at [27, 109] on icon at bounding box center [22, 110] width 18 height 18
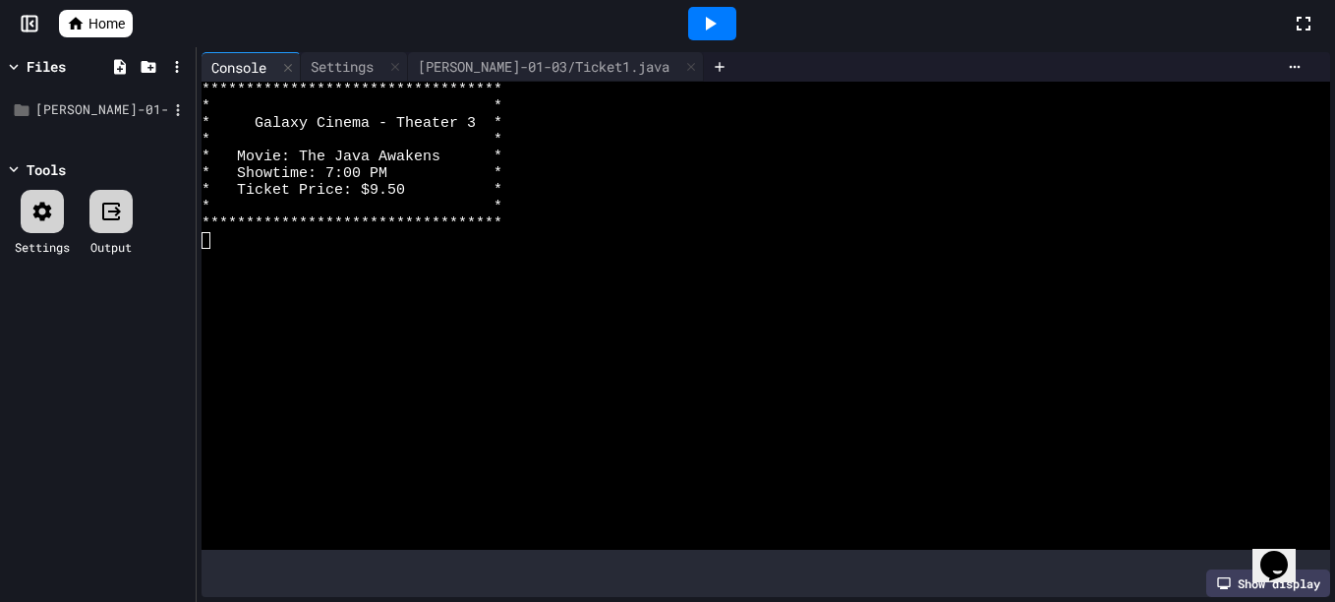
click at [58, 112] on div "[PERSON_NAME]-01-03" at bounding box center [101, 110] width 132 height 20
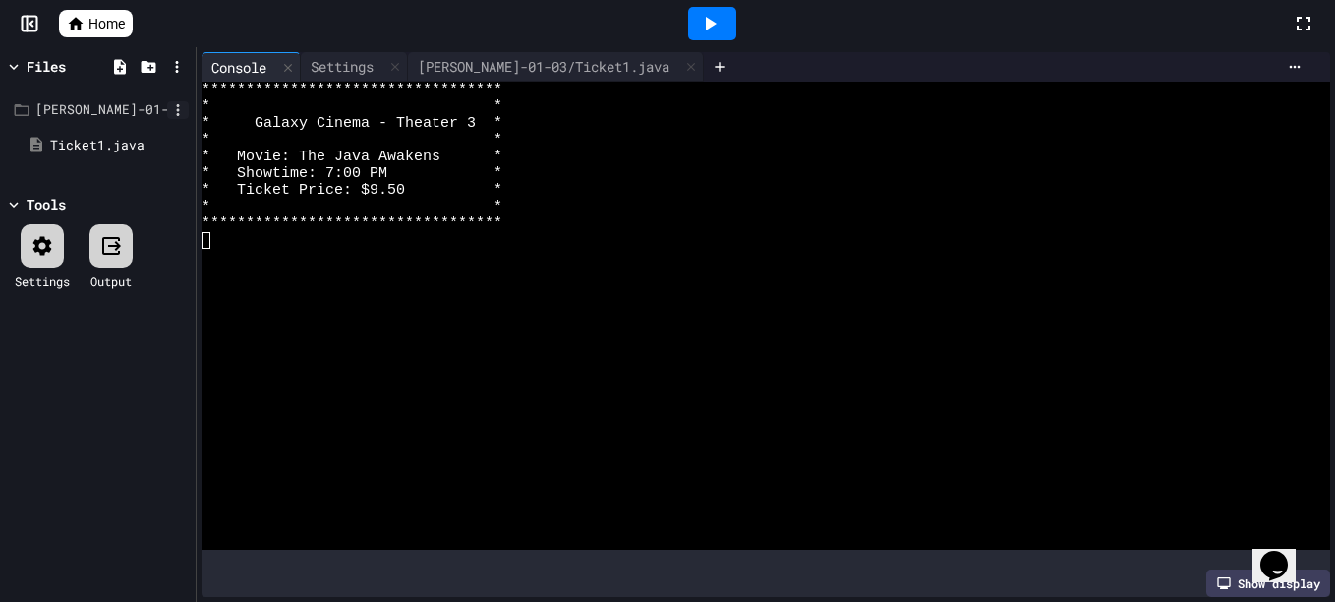
click at [177, 110] on icon at bounding box center [178, 110] width 3 height 12
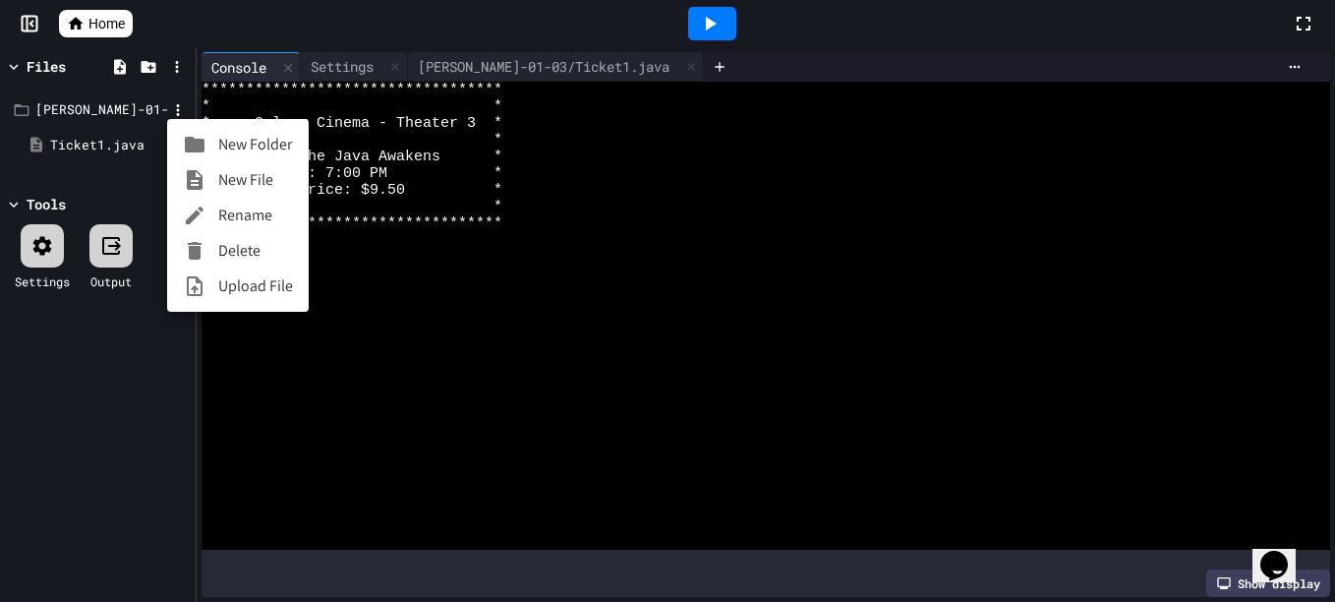
click at [576, 63] on div at bounding box center [667, 301] width 1335 height 602
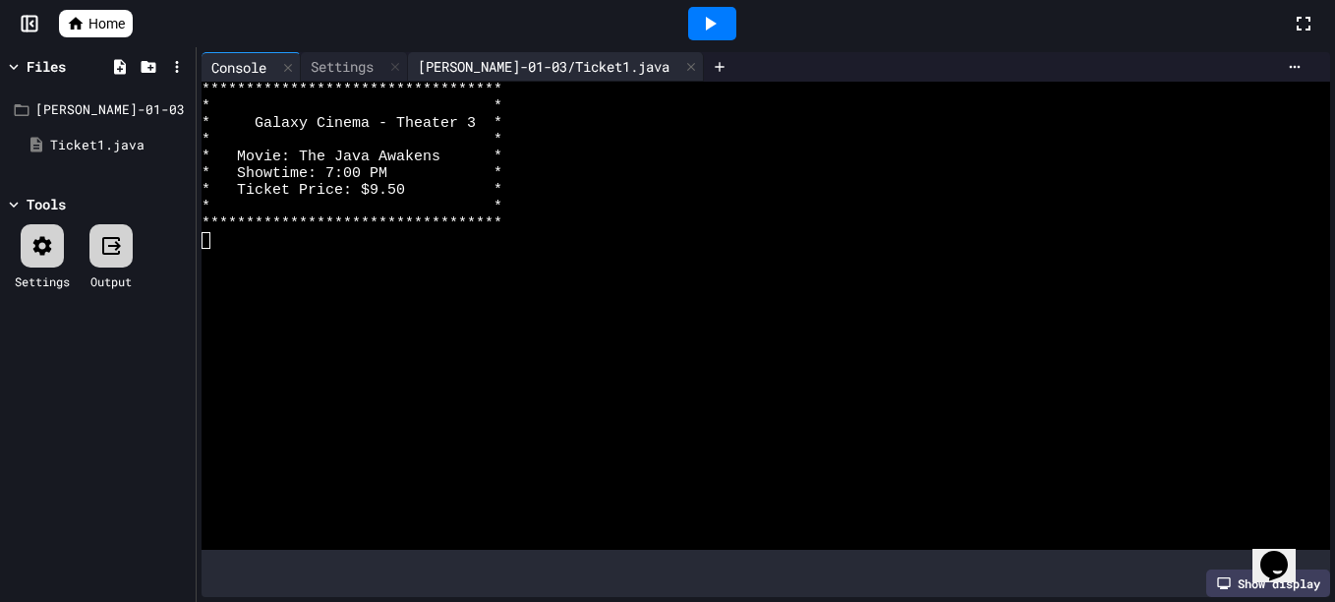
click at [513, 66] on div "[PERSON_NAME]-01-03/Ticket1.java" at bounding box center [543, 66] width 271 height 21
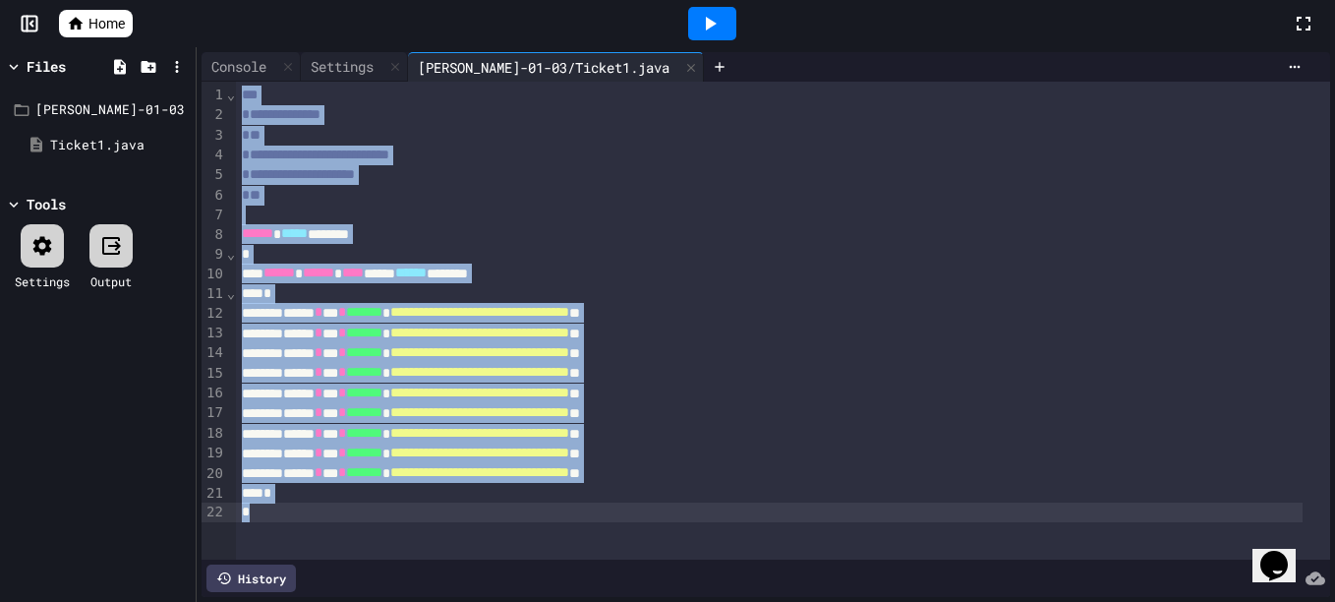
drag, startPoint x: 238, startPoint y: 100, endPoint x: 441, endPoint y: 576, distance: 517.4
click at [441, 576] on div "**********" at bounding box center [766, 339] width 1128 height 515
copy div "**********"
